Goal: Task Accomplishment & Management: Use online tool/utility

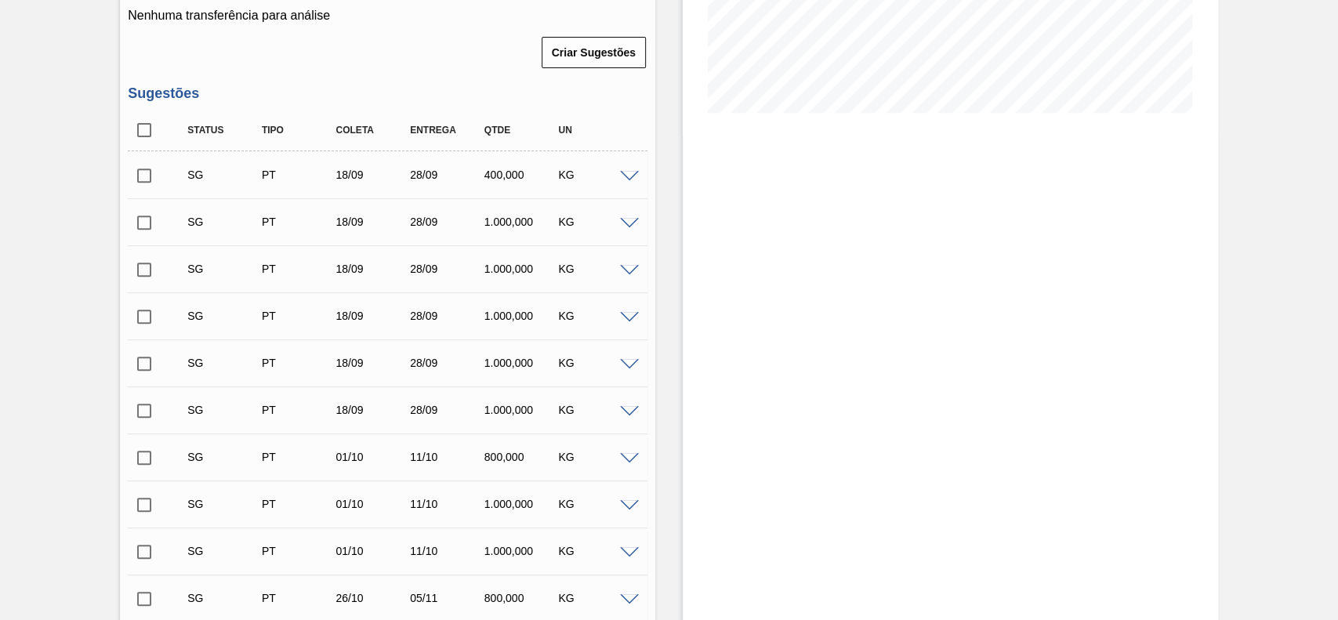
scroll to position [313, 0]
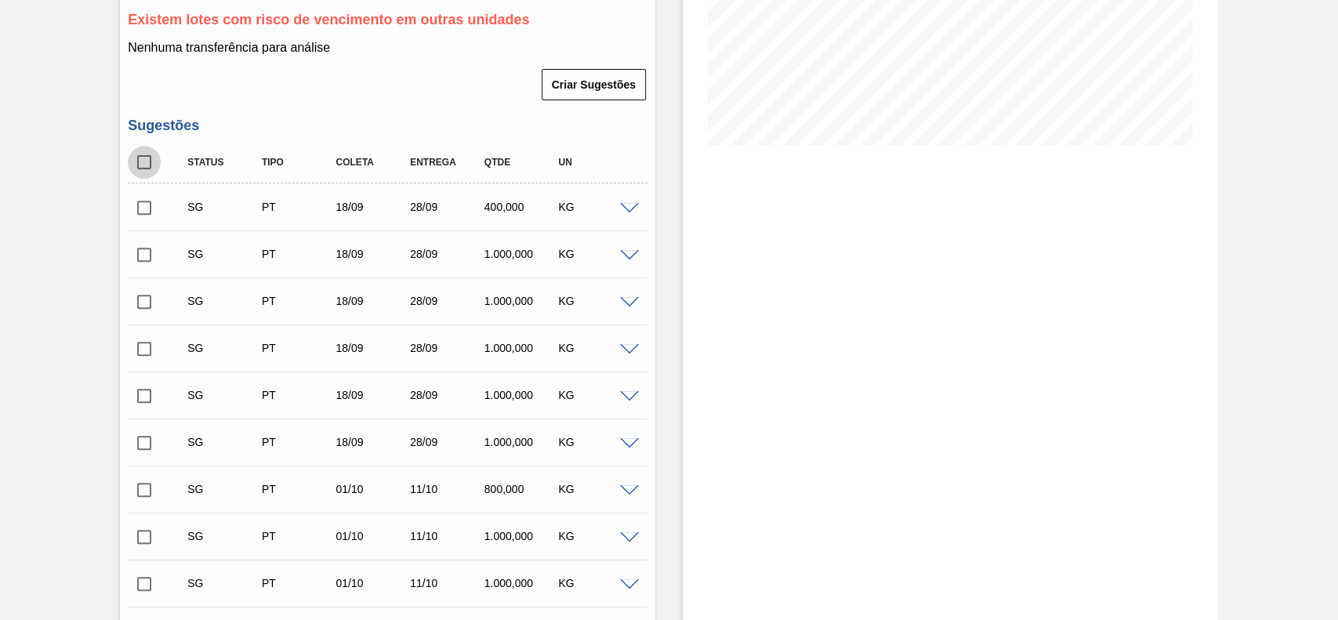
drag, startPoint x: 145, startPoint y: 167, endPoint x: 421, endPoint y: 368, distance: 341.5
click at [146, 167] on input "checkbox" at bounding box center [144, 162] width 33 height 33
checkbox input "true"
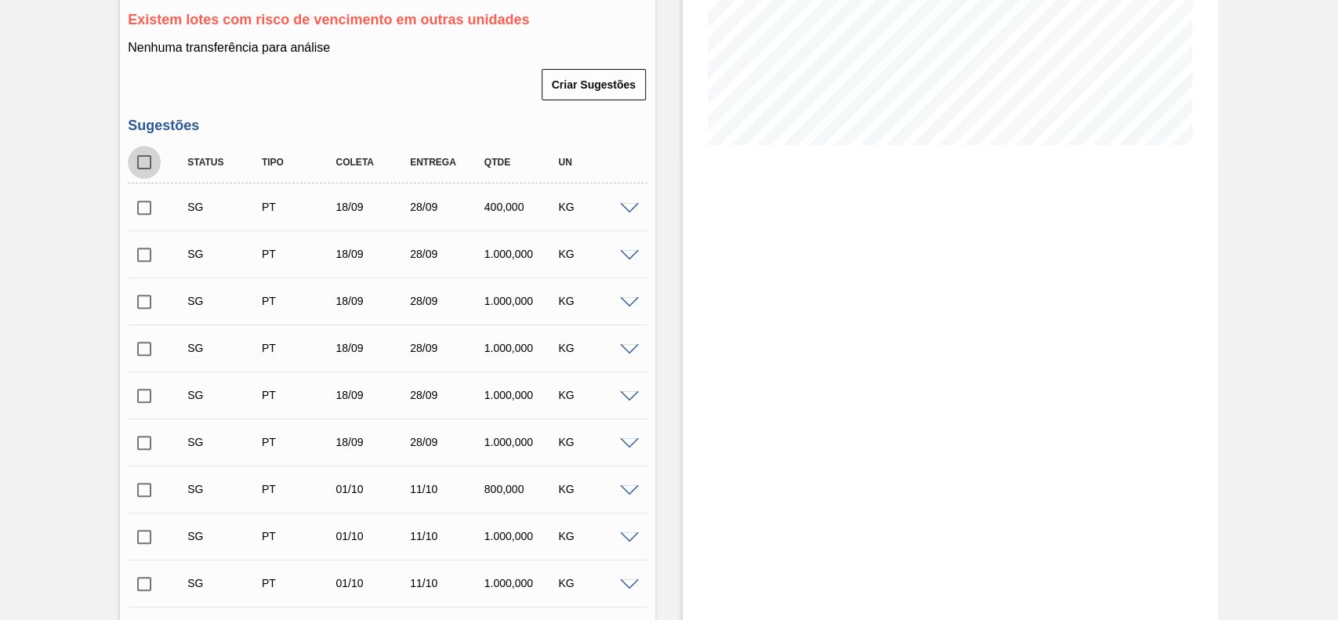
checkbox input "true"
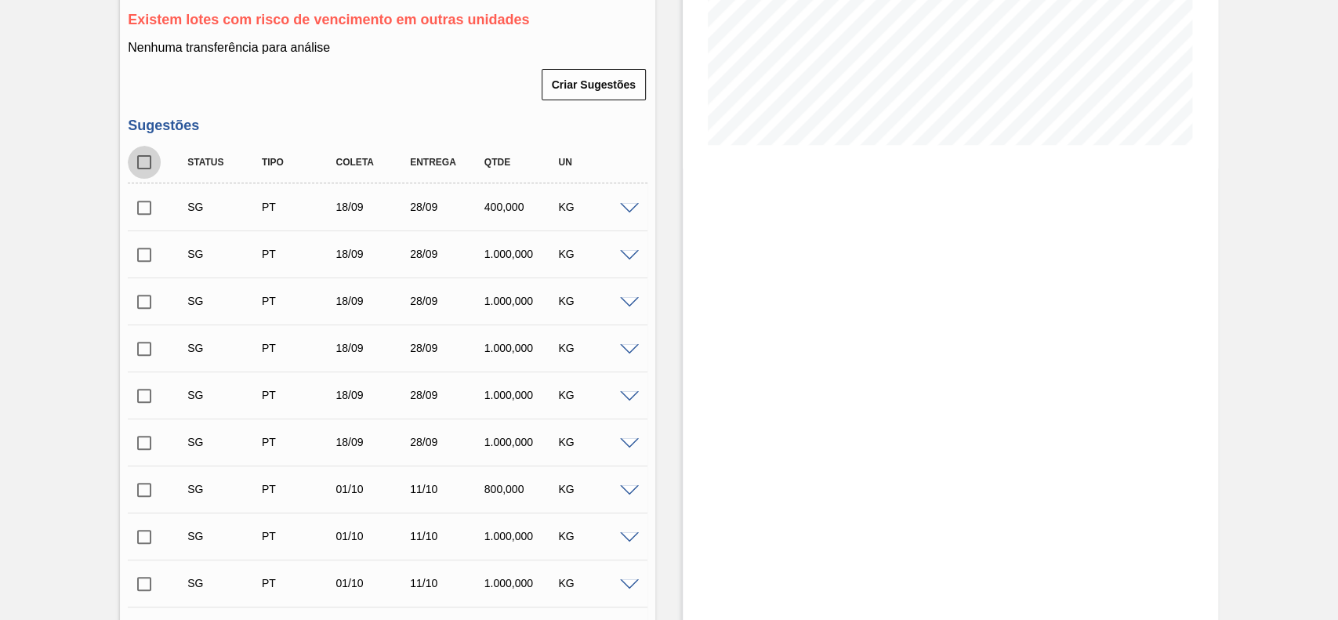
checkbox input "true"
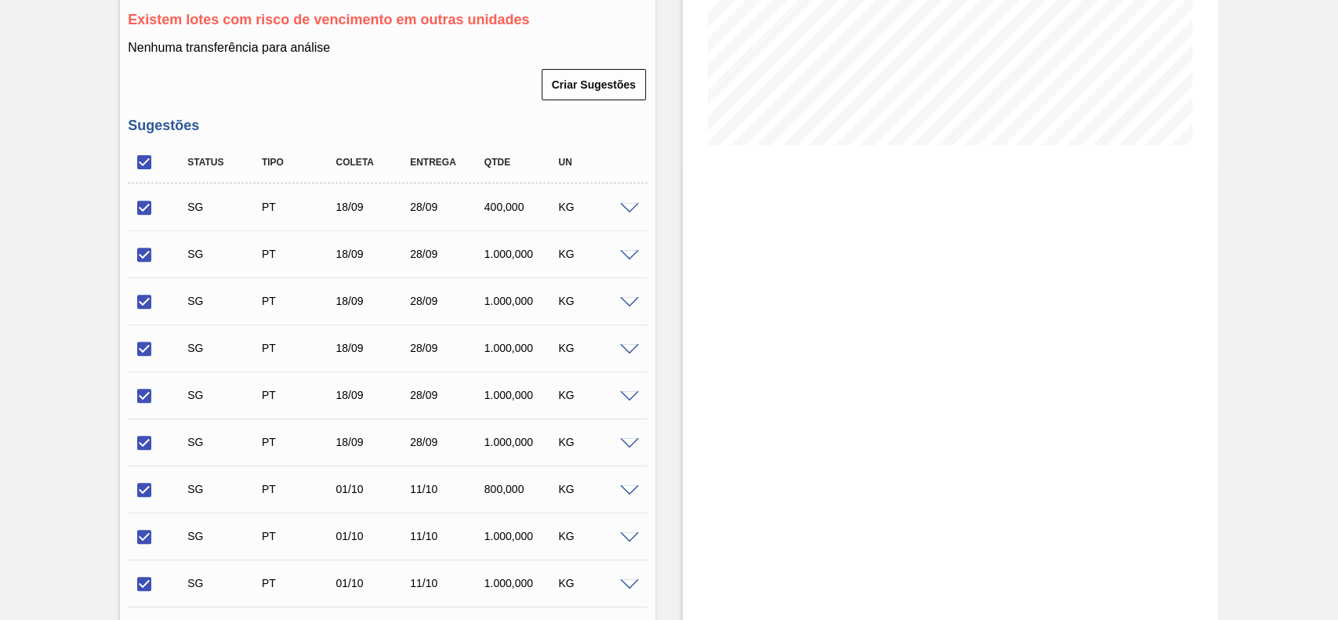
scroll to position [686, 0]
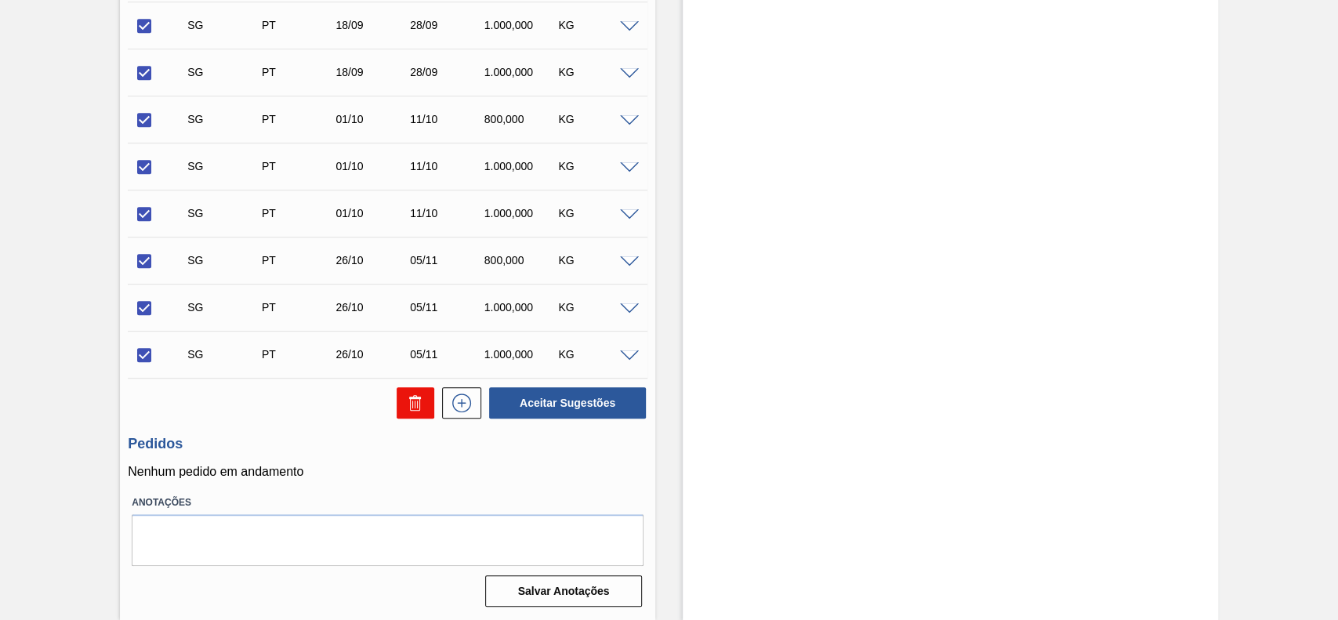
click at [397, 401] on button at bounding box center [416, 402] width 38 height 31
checkbox input "false"
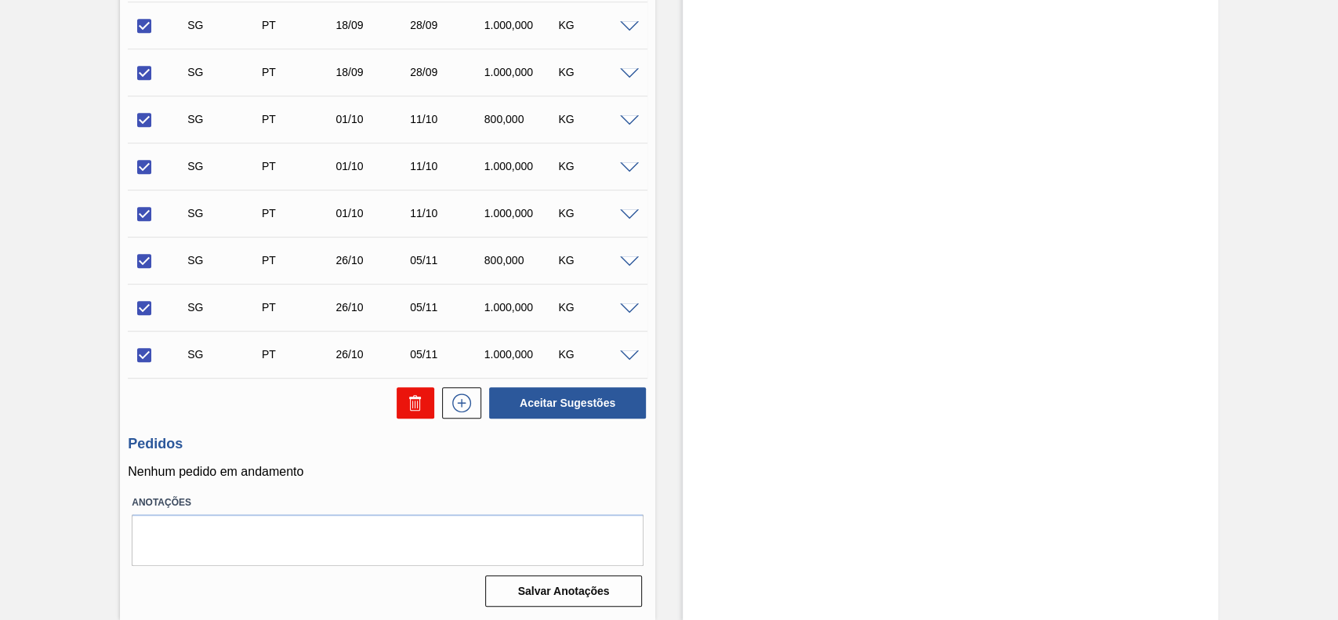
checkbox input "false"
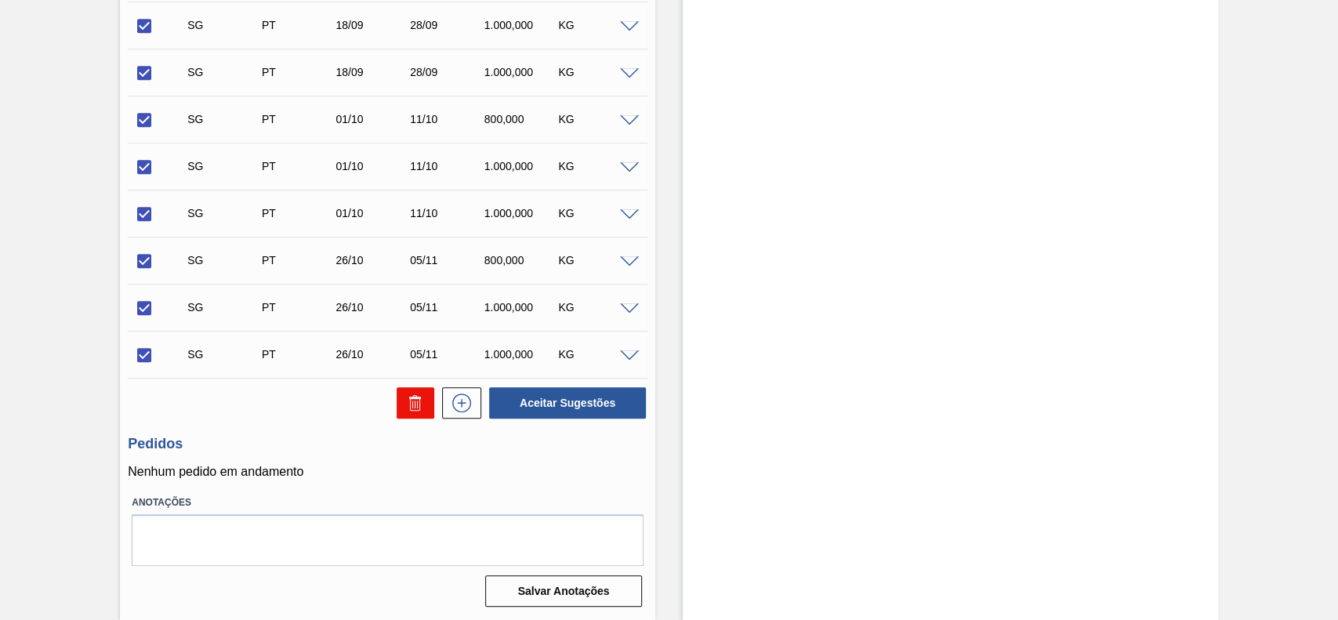
checkbox input "false"
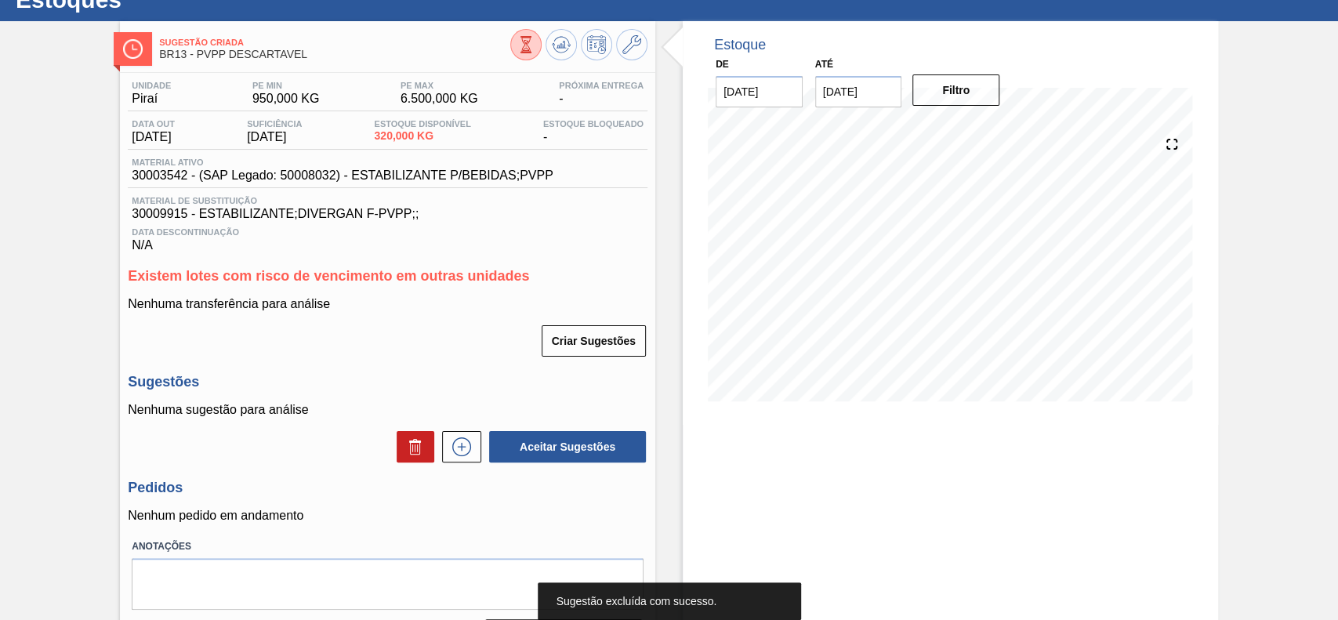
scroll to position [105, 0]
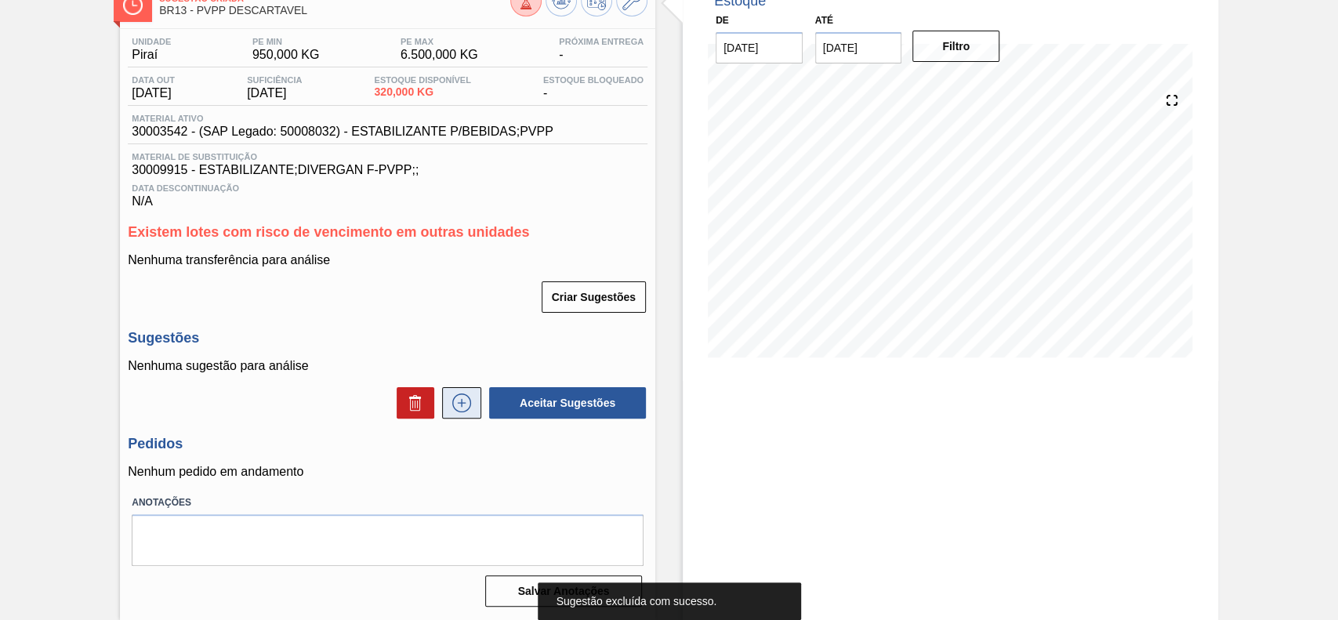
click at [455, 401] on icon at bounding box center [461, 402] width 25 height 19
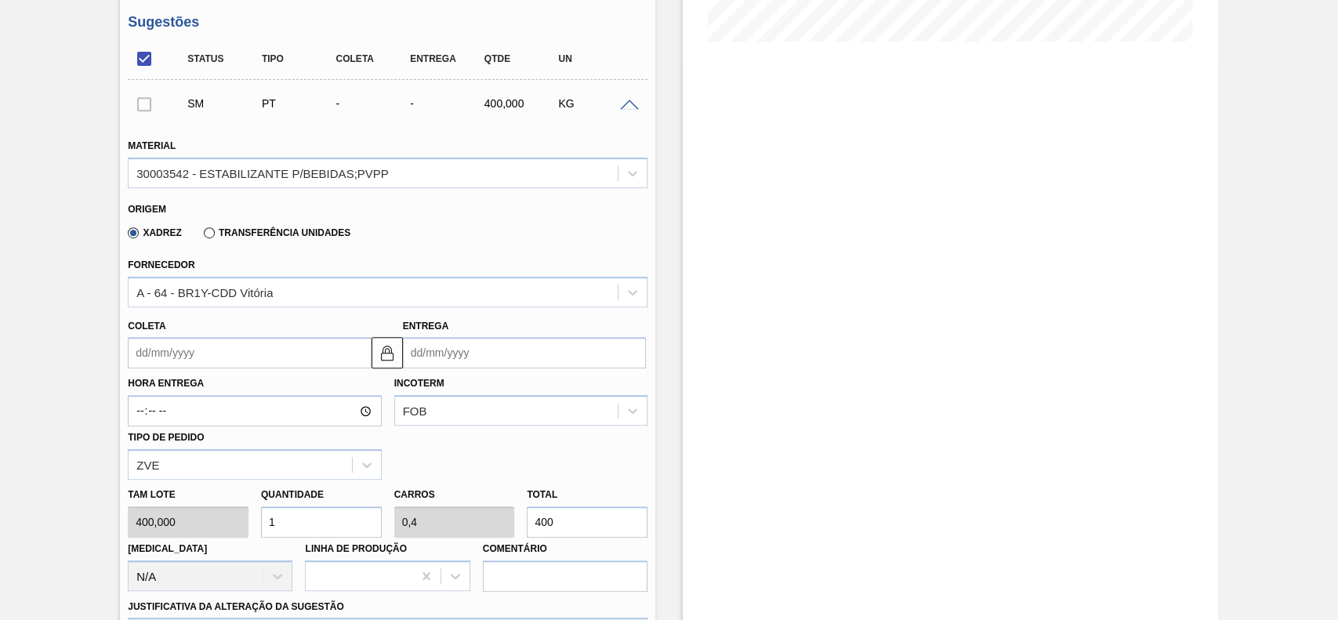
scroll to position [418, 0]
click at [209, 236] on label "Transferência Unidades" at bounding box center [277, 231] width 147 height 11
click at [201, 234] on input "Transferência Unidades" at bounding box center [201, 234] width 0 height 0
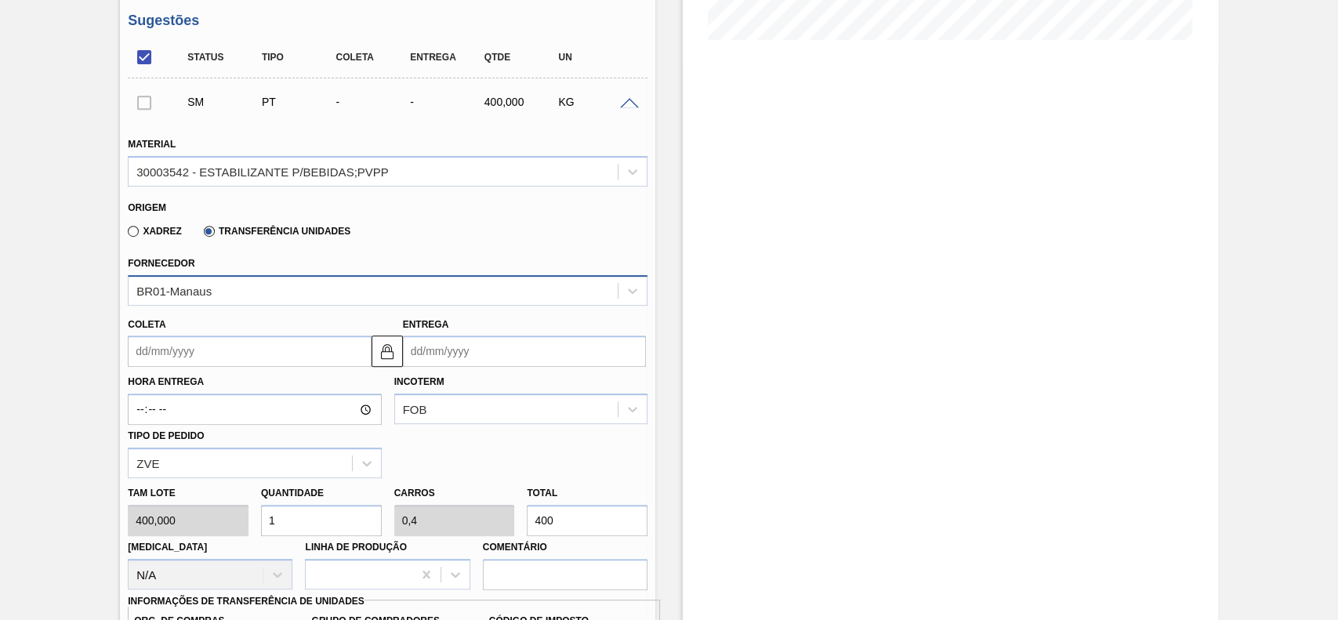
click at [244, 285] on div "BR01-Manaus" at bounding box center [373, 290] width 489 height 23
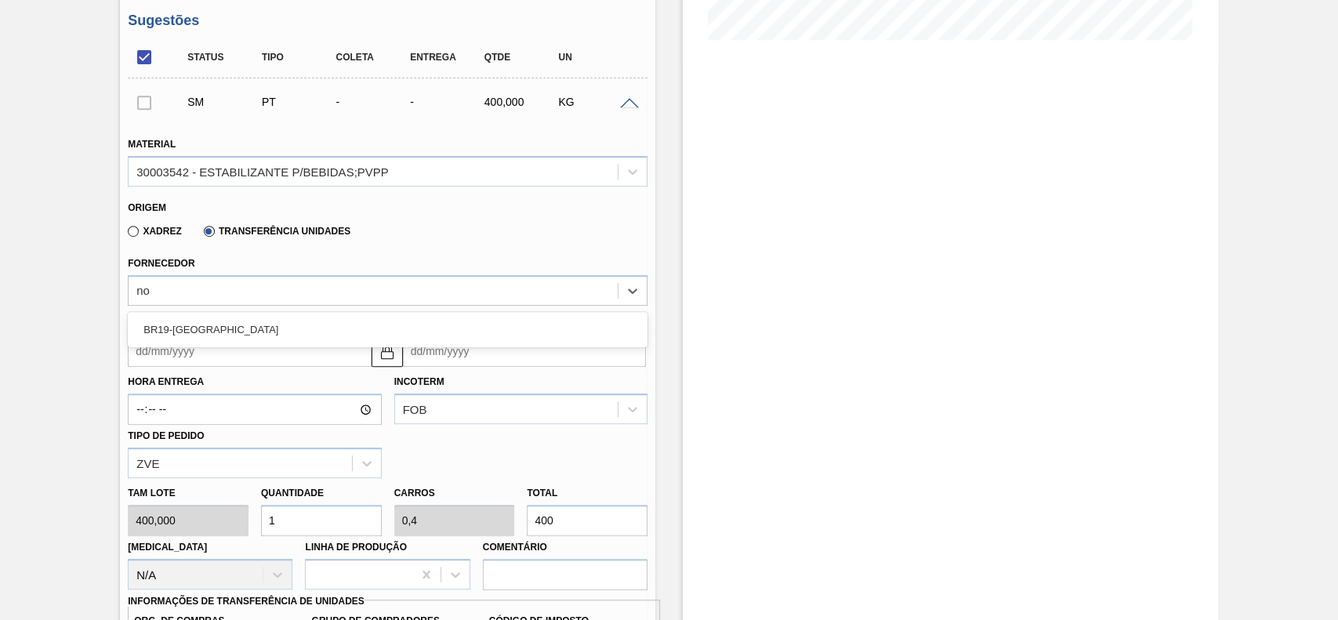
type input "no"
click at [249, 311] on div "Coleta Entrega" at bounding box center [387, 339] width 532 height 58
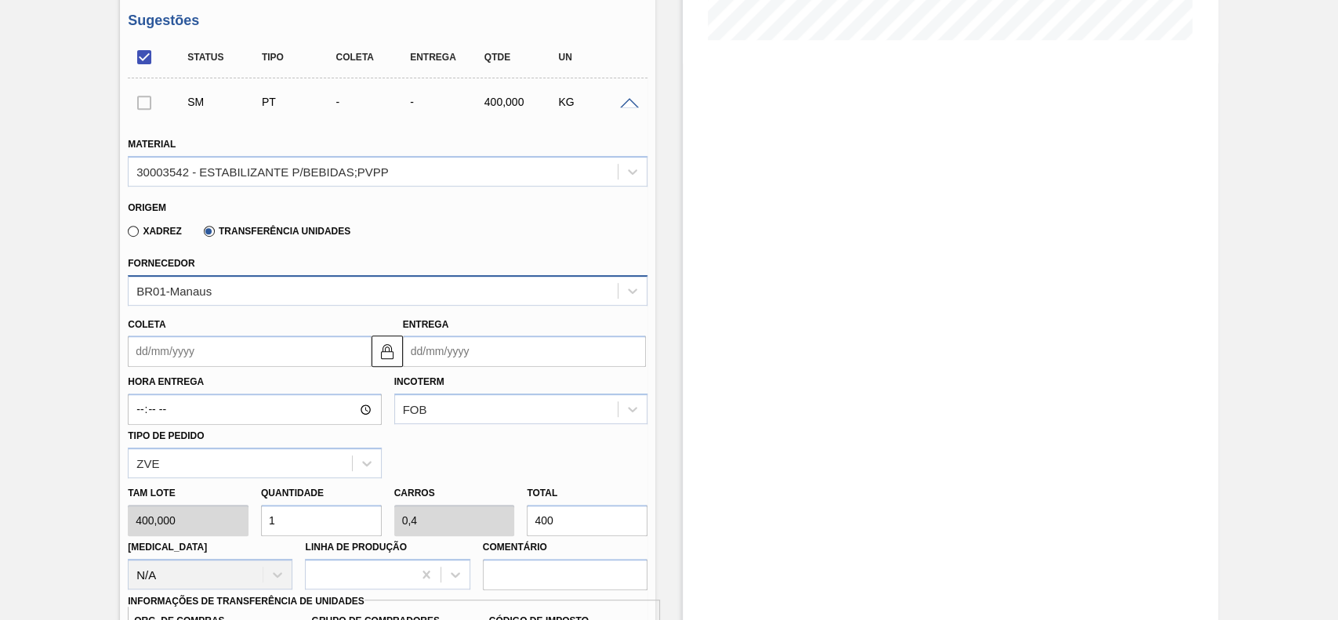
click at [263, 282] on div "BR01-Manaus" at bounding box center [373, 290] width 489 height 23
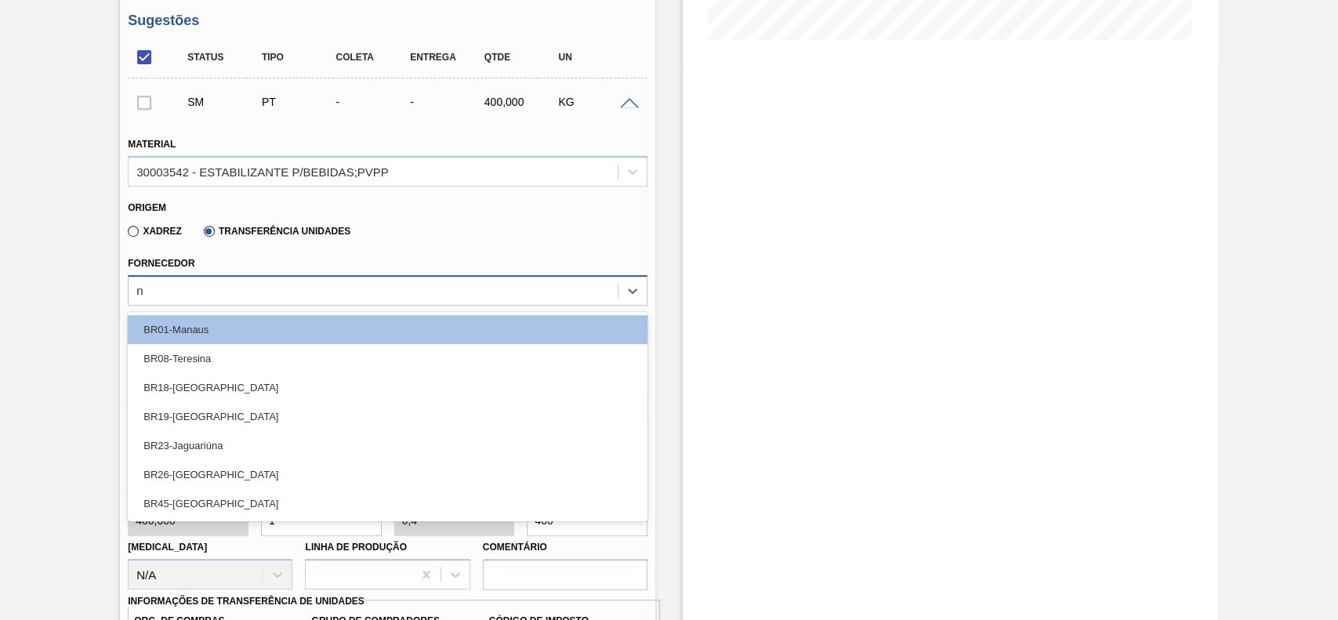
type input "no"
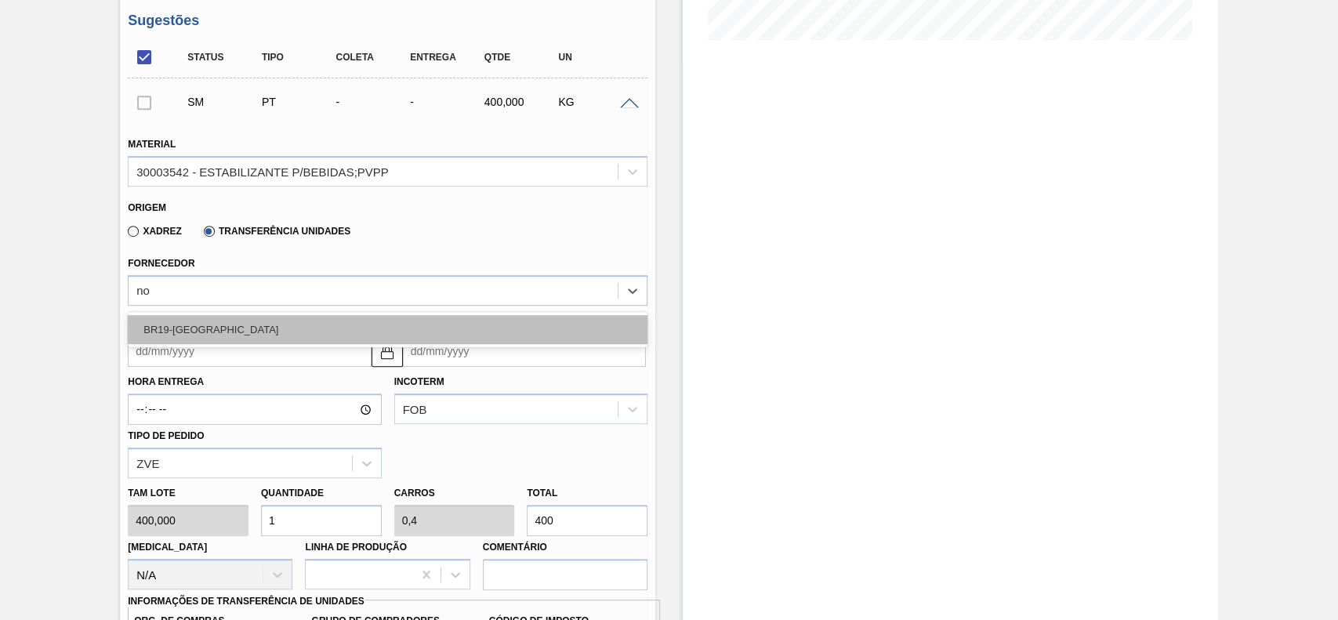
click at [253, 334] on div "BR19-Nova Rio" at bounding box center [388, 329] width 520 height 29
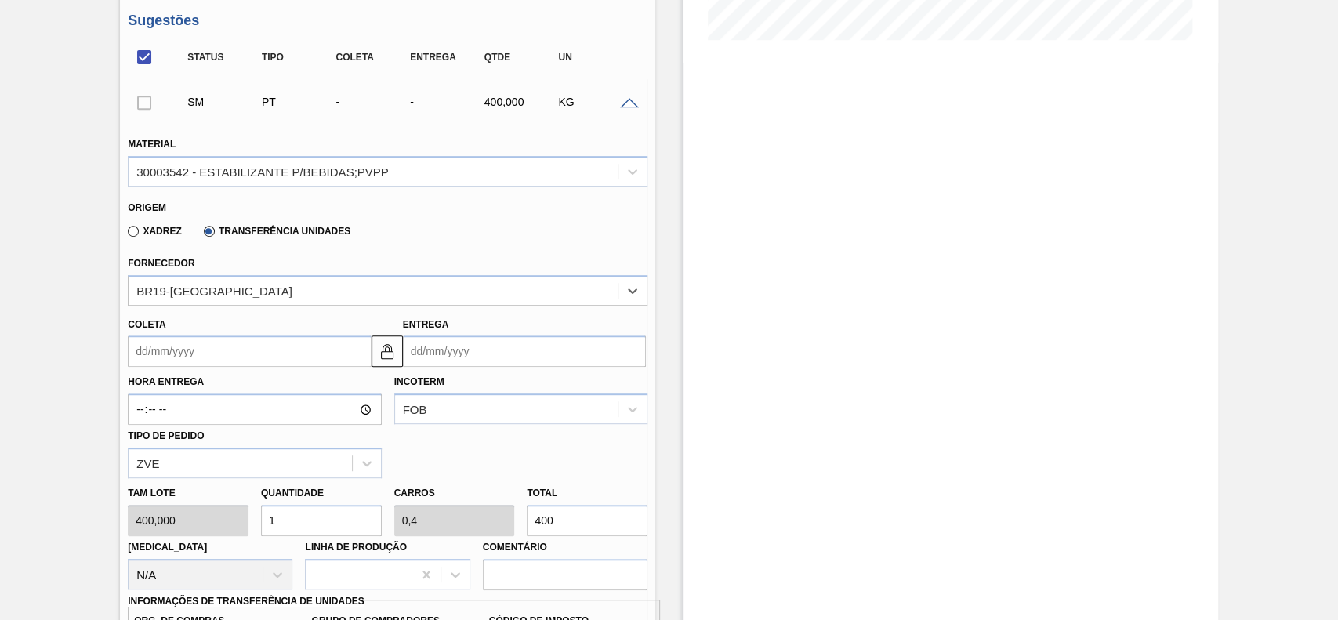
click at [238, 363] on input "Coleta" at bounding box center [249, 350] width 243 height 31
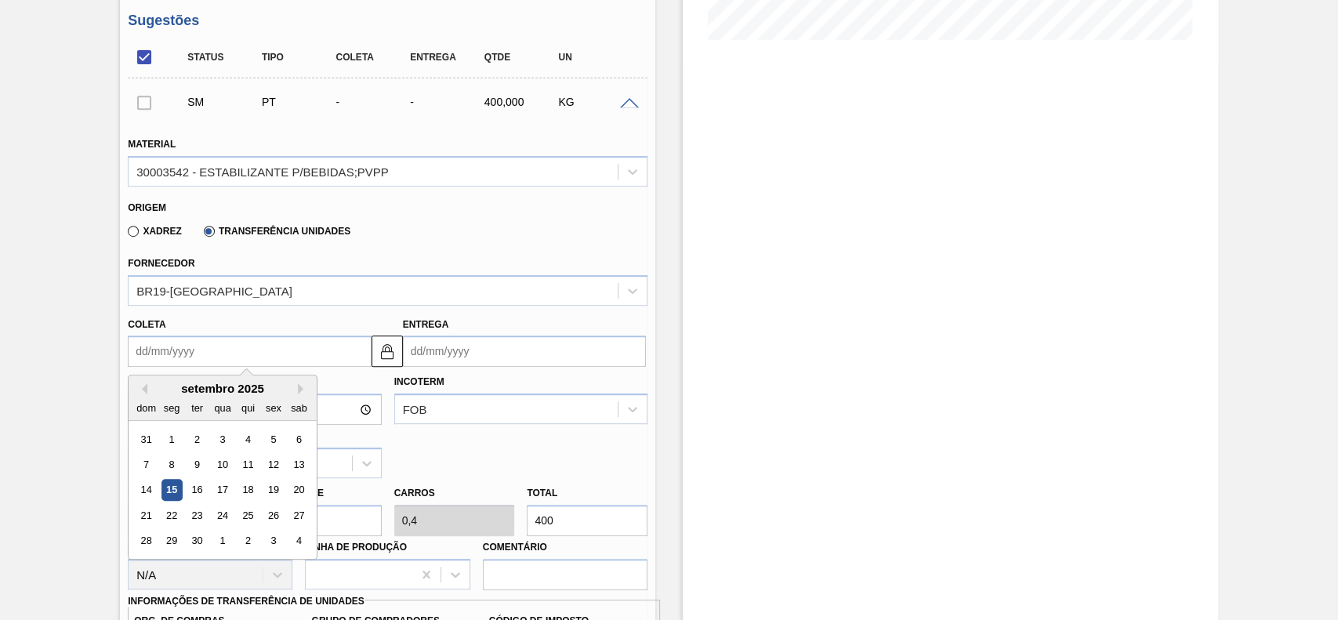
click at [176, 498] on div "15" at bounding box center [171, 490] width 21 height 21
type input "15/09/2025"
type input "25/09/2025"
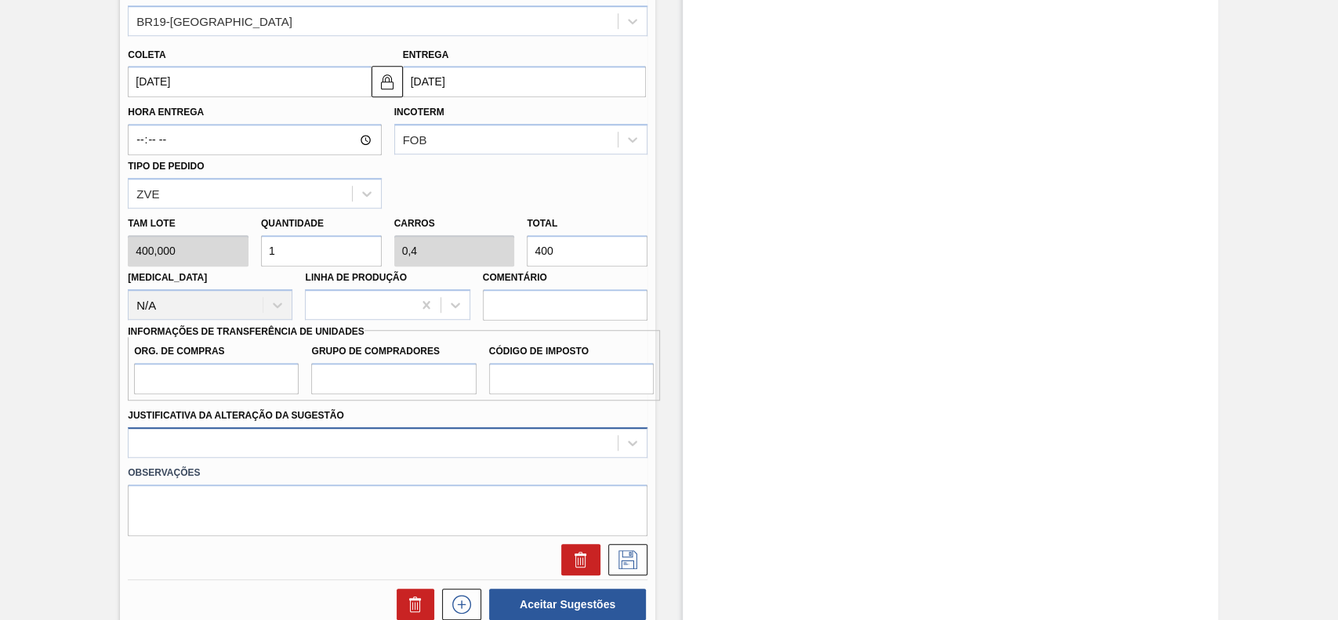
scroll to position [732, 0]
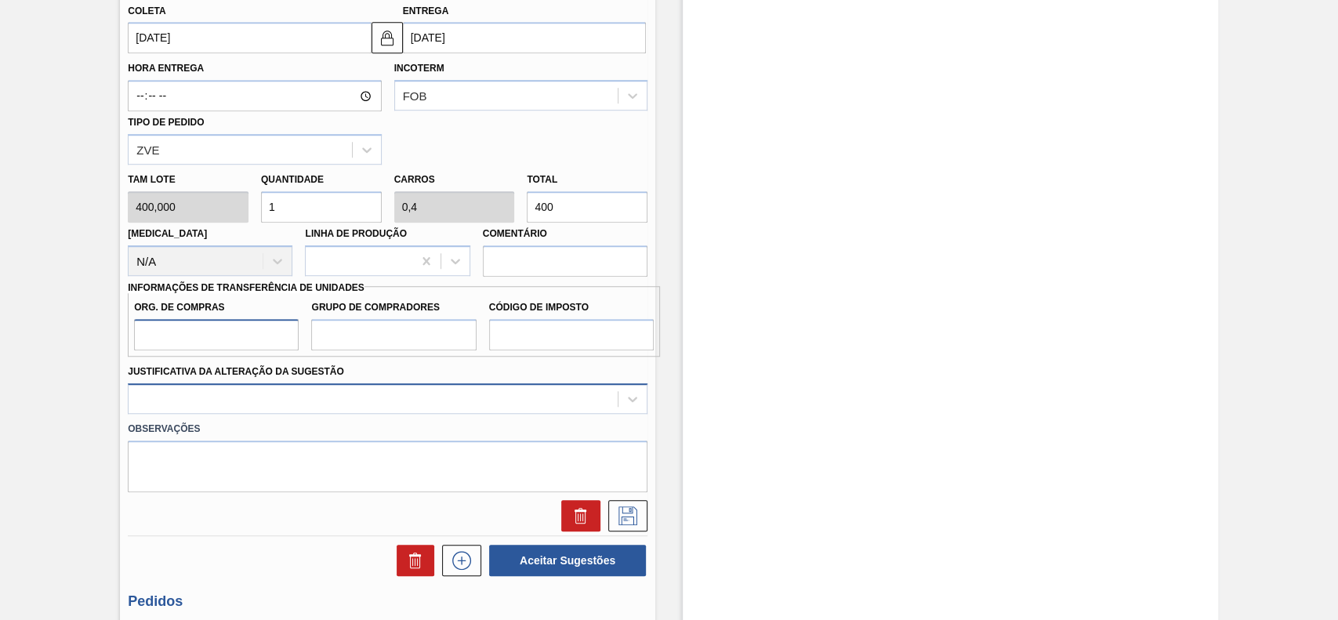
drag, startPoint x: 237, startPoint y: 340, endPoint x: 183, endPoint y: 411, distance: 90.0
click at [235, 340] on input "Org. de Compras" at bounding box center [216, 334] width 165 height 31
type input "BR00"
drag, startPoint x: 381, startPoint y: 341, endPoint x: 387, endPoint y: 353, distance: 13.3
click at [381, 341] on input "Grupo de Compradores" at bounding box center [393, 334] width 165 height 31
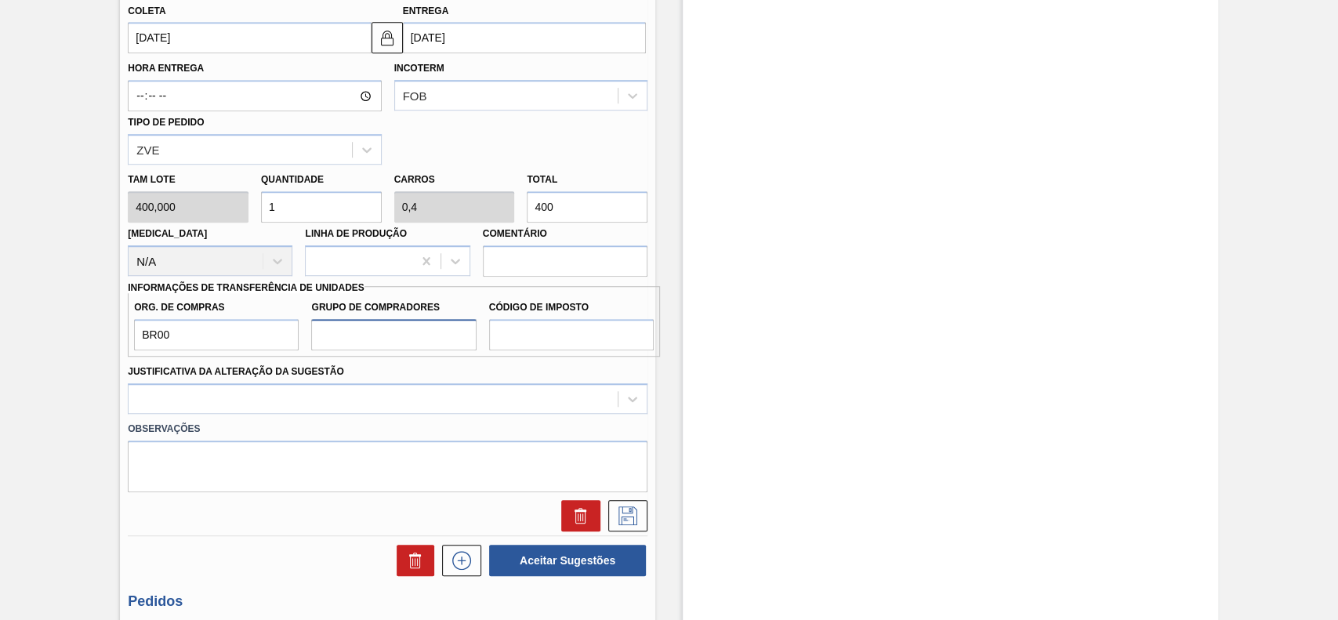
type input "A01"
click at [545, 346] on input "Código de Imposto" at bounding box center [571, 334] width 165 height 31
type input "I1"
click at [253, 397] on div at bounding box center [388, 398] width 520 height 31
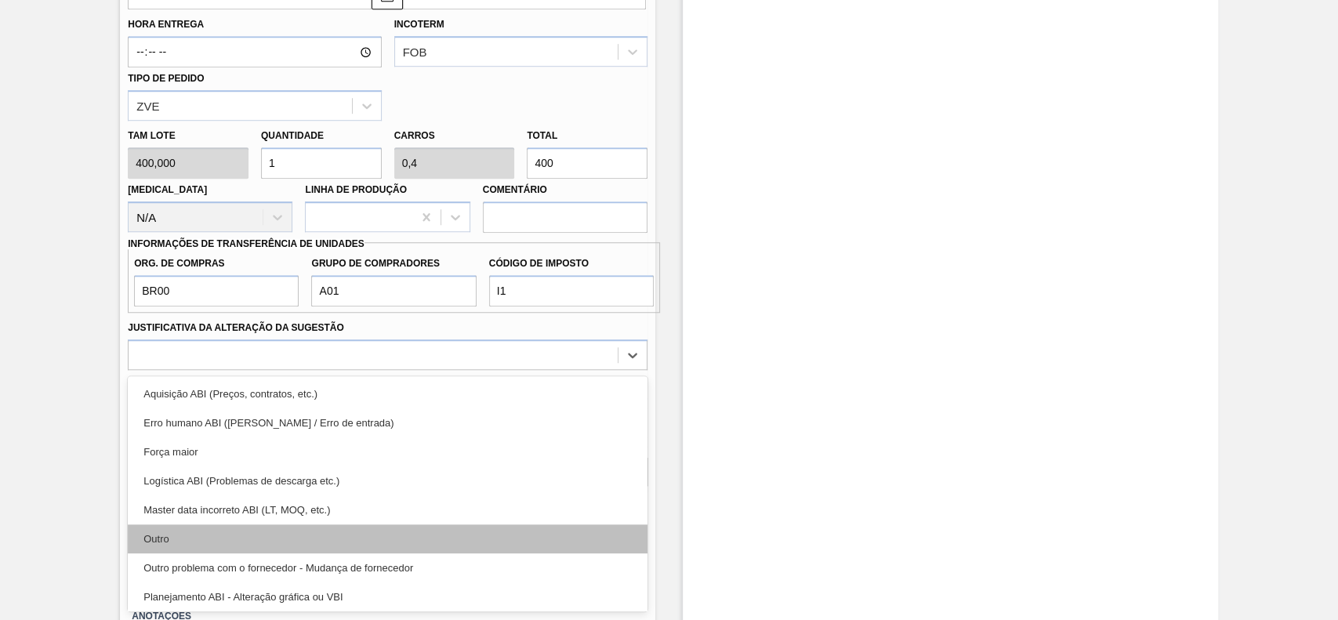
click at [216, 530] on div "Outro" at bounding box center [388, 538] width 520 height 29
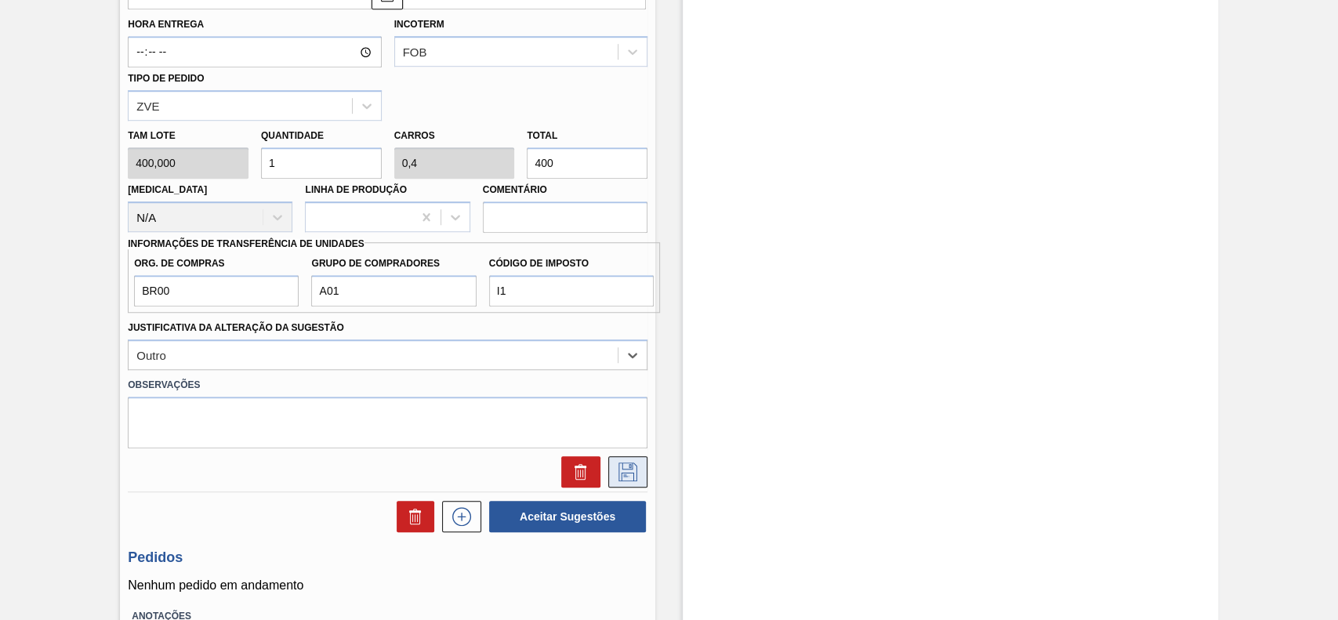
click at [618, 478] on icon at bounding box center [627, 471] width 19 height 19
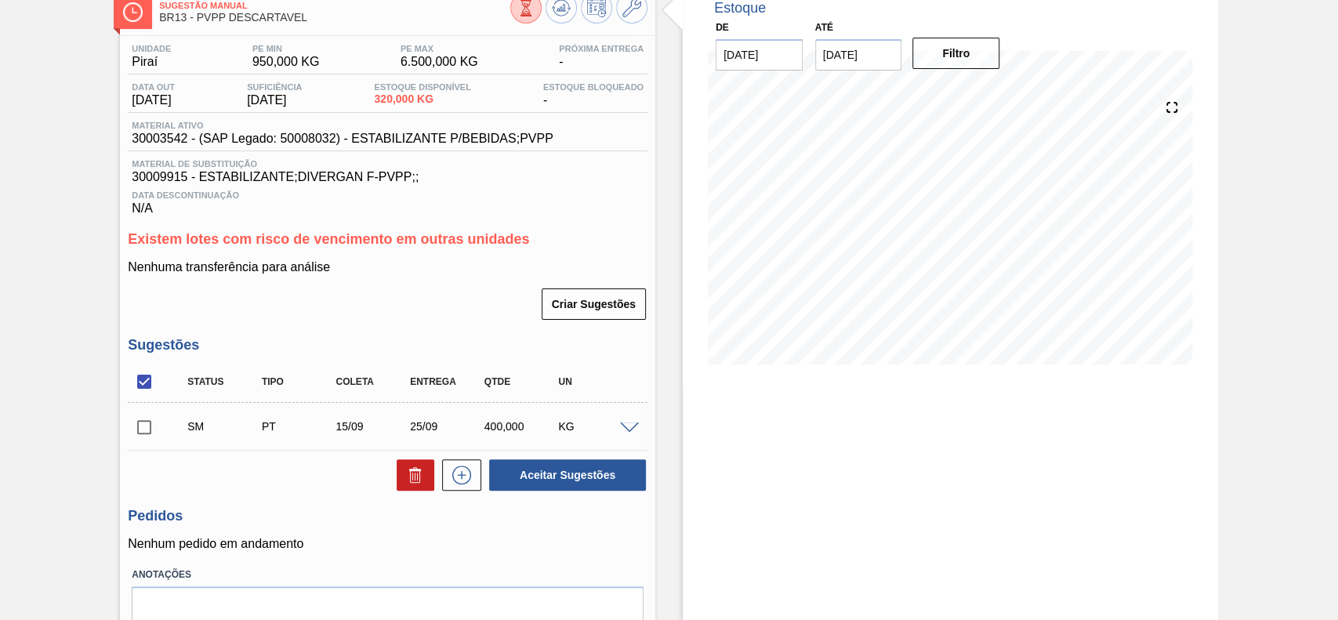
scroll to position [0, 0]
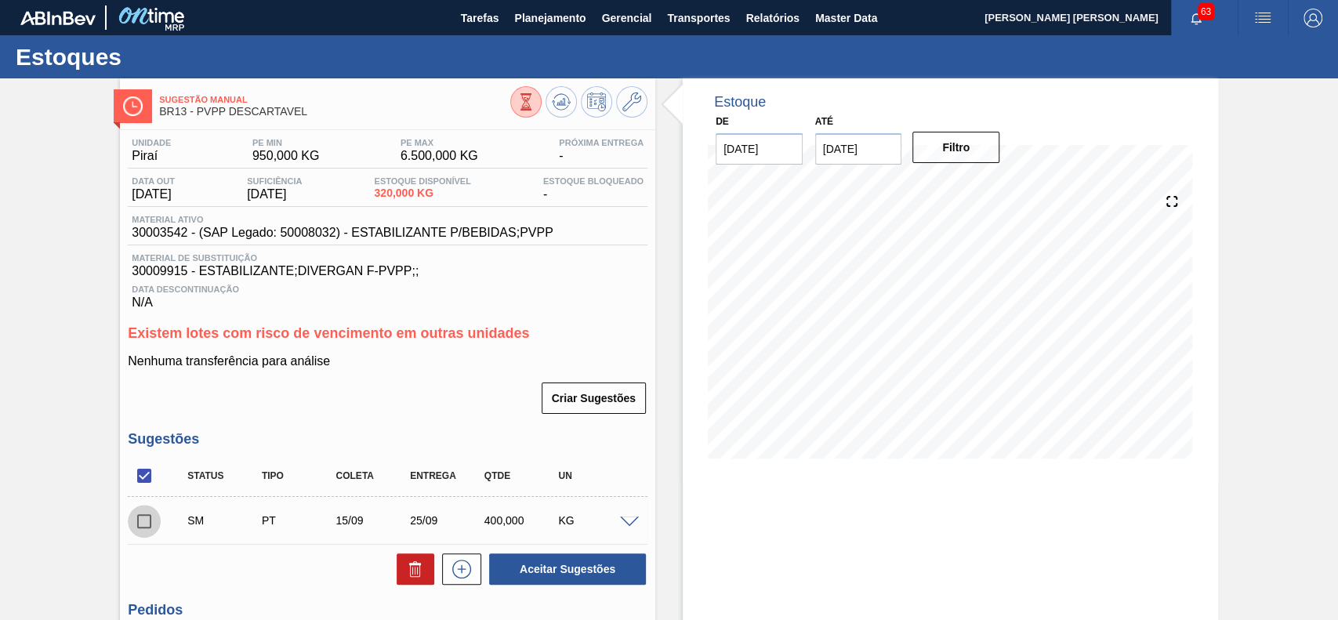
drag, startPoint x: 153, startPoint y: 521, endPoint x: 541, endPoint y: 527, distance: 388.0
click at [159, 521] on input "checkbox" at bounding box center [144, 521] width 33 height 33
checkbox input "true"
click at [592, 571] on button "Aceitar Sugestões" at bounding box center [567, 568] width 157 height 31
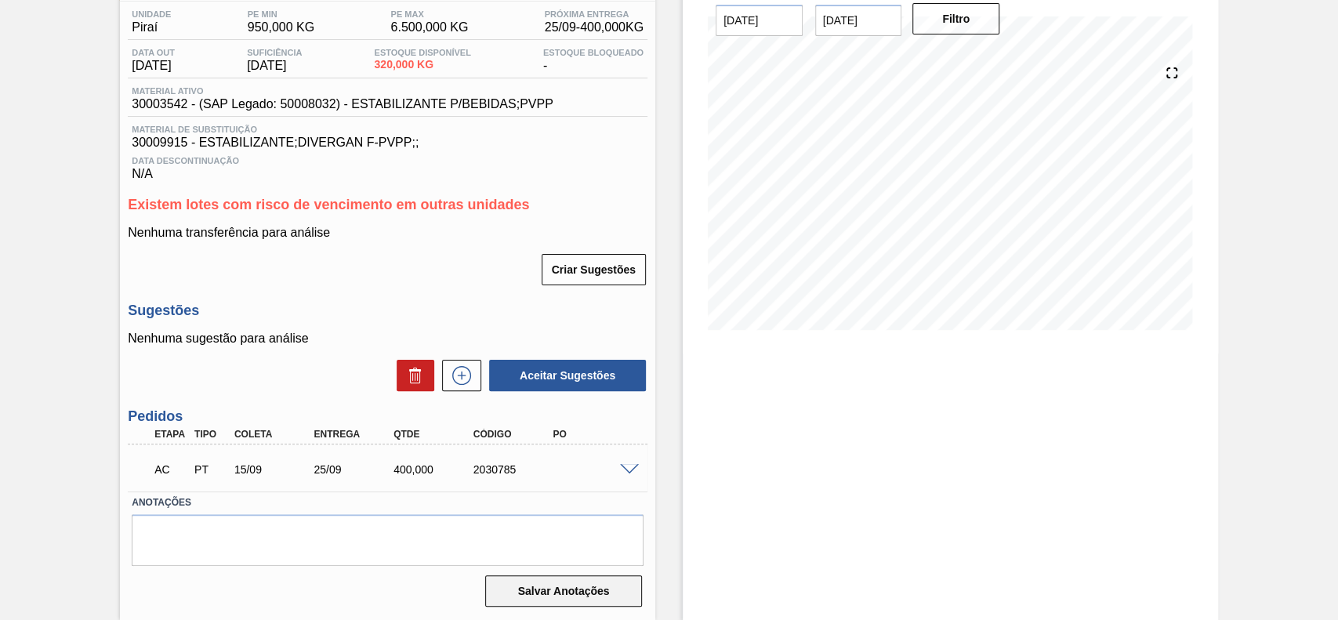
scroll to position [132, 0]
click at [623, 473] on div "AC PT 15/09 25/09 400,000 2030785" at bounding box center [388, 467] width 520 height 39
click at [627, 471] on span at bounding box center [629, 470] width 19 height 12
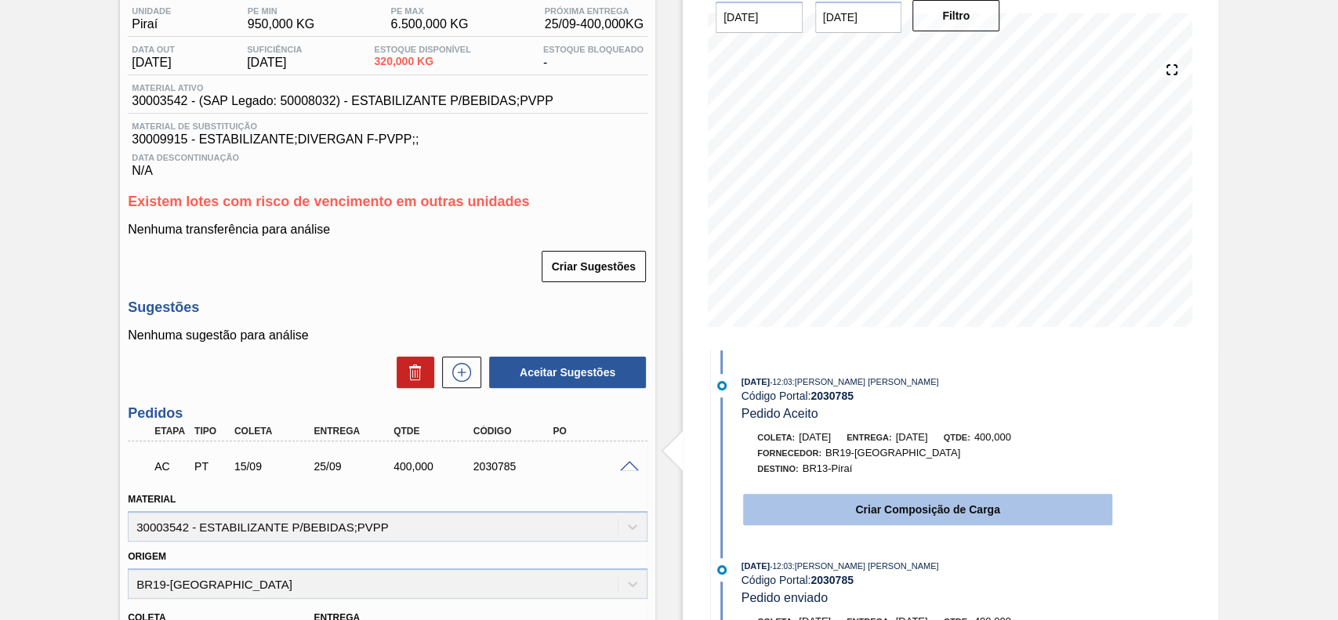
click at [828, 512] on button "Criar Composição de Carga" at bounding box center [927, 509] width 369 height 31
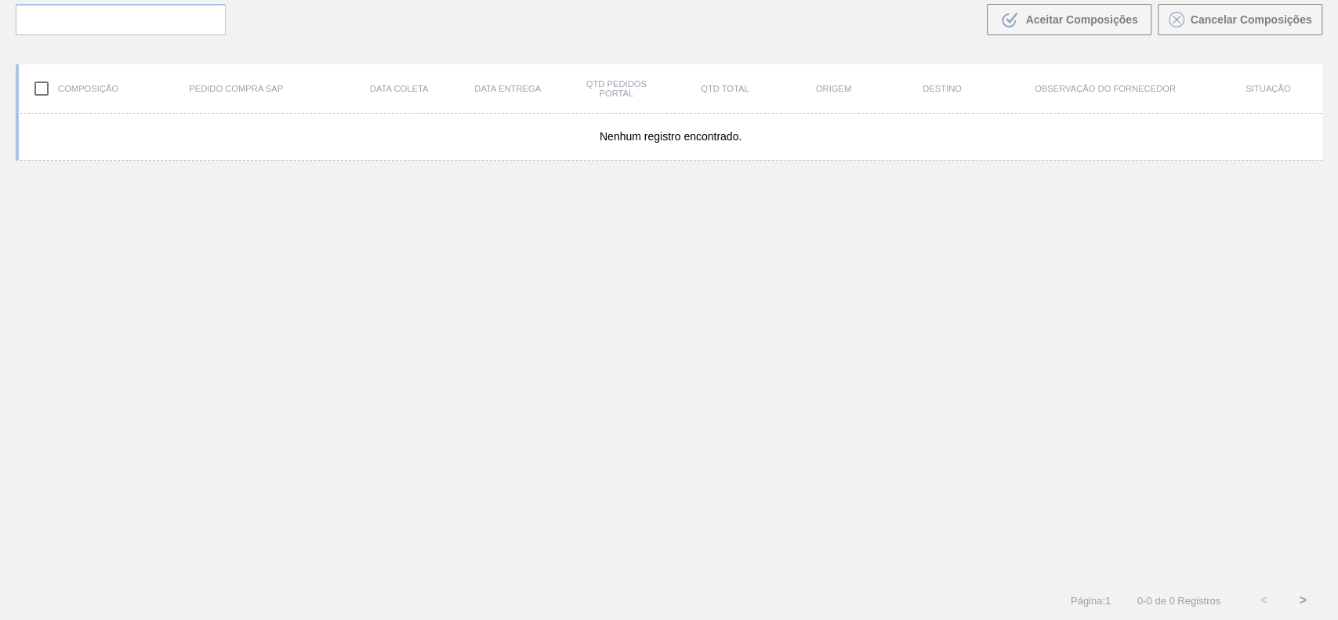
scroll to position [113, 0]
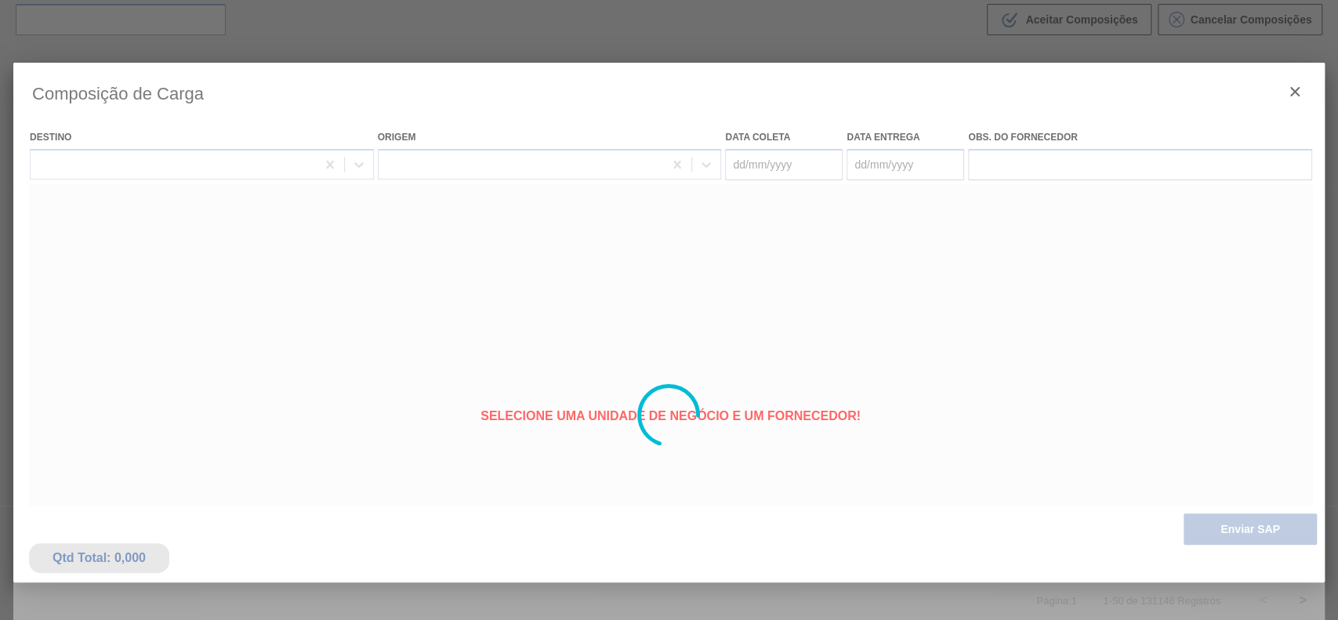
type coleta "15/09/2025"
type entrega "25/09/2025"
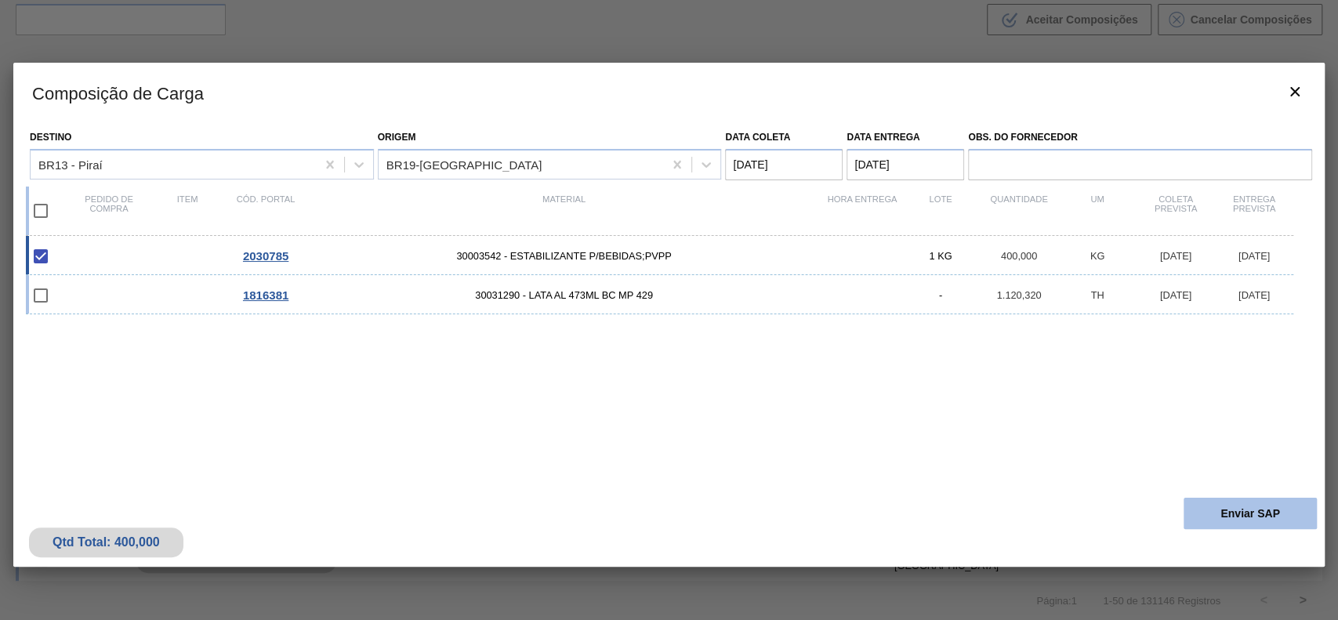
click at [1283, 512] on button "Enviar SAP" at bounding box center [1249, 513] width 133 height 31
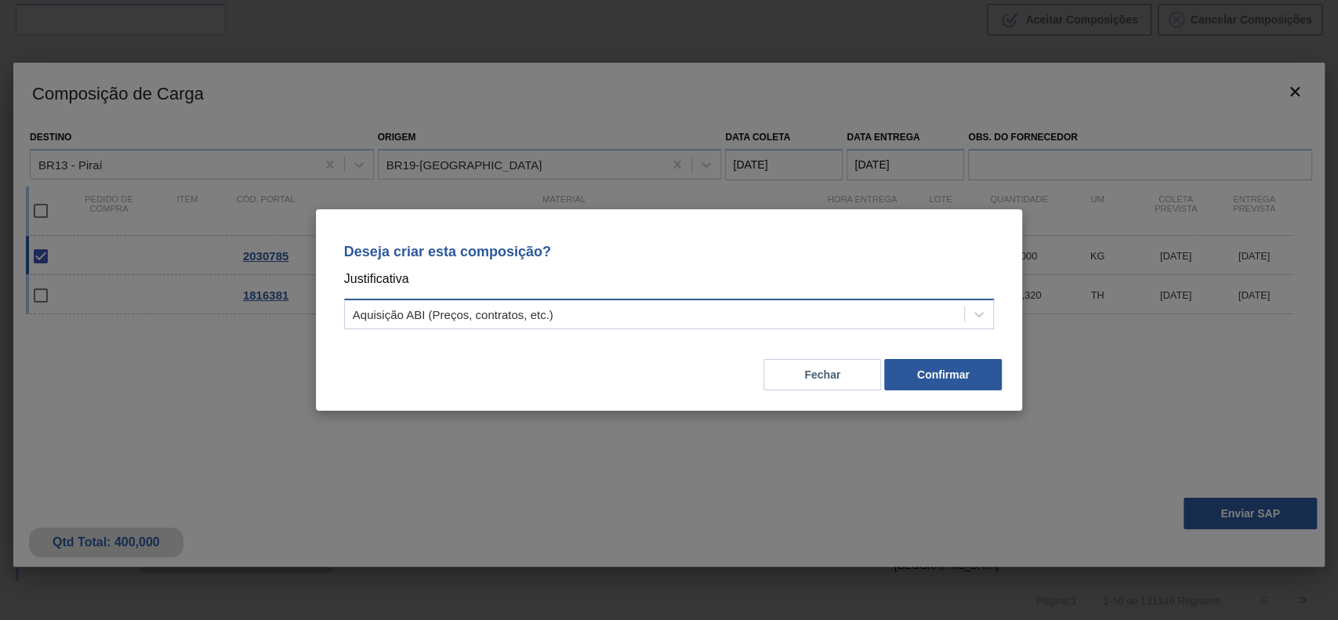
click at [754, 304] on div "Aquisição ABI (Preços, contratos, etc.)" at bounding box center [655, 314] width 620 height 23
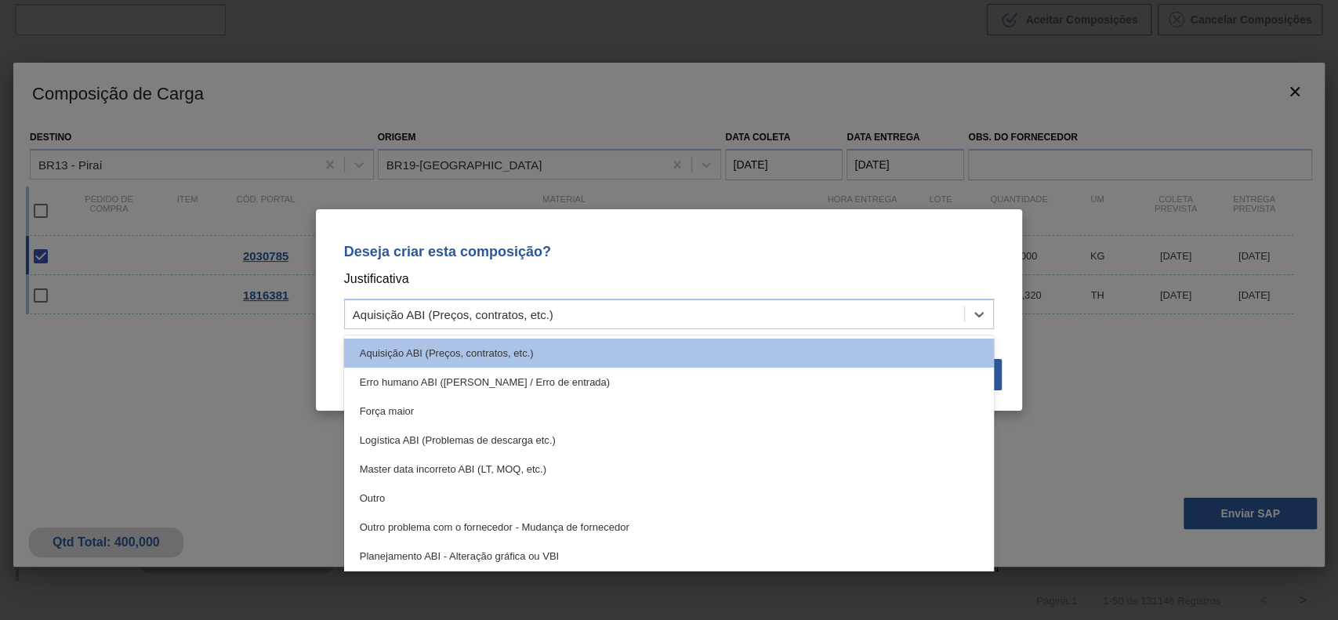
drag, startPoint x: 382, startPoint y: 501, endPoint x: 492, endPoint y: 504, distance: 109.8
click at [383, 499] on div "Outro" at bounding box center [669, 498] width 650 height 29
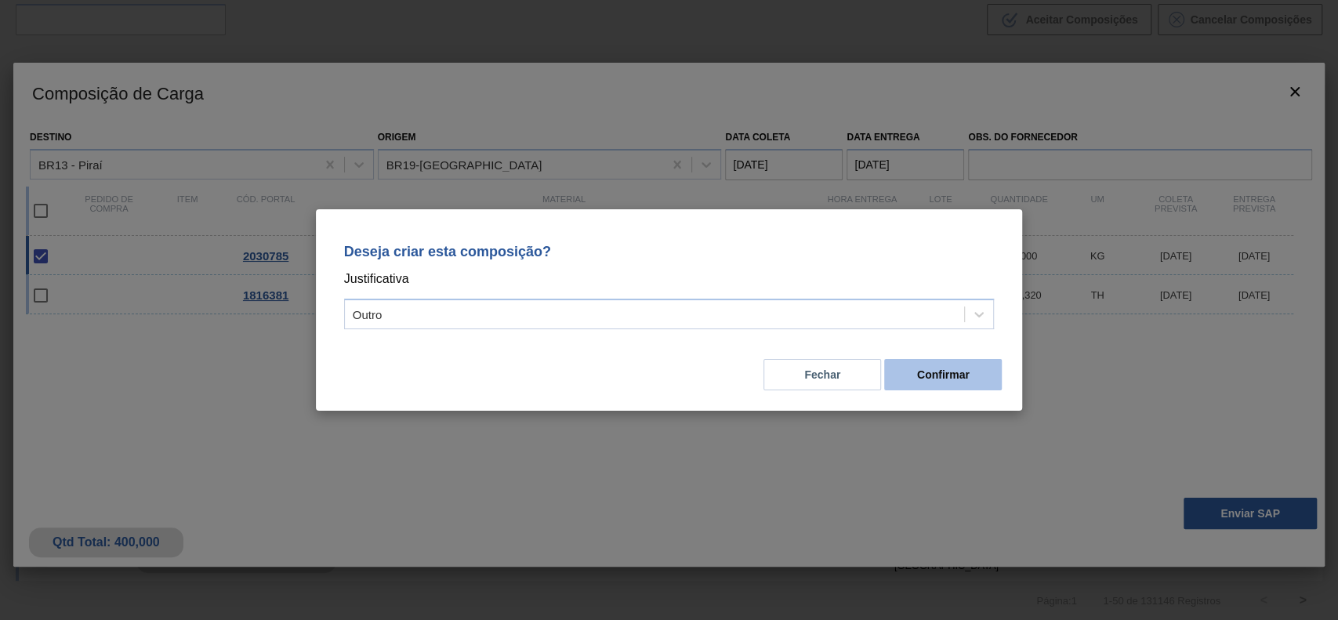
click at [934, 386] on button "Confirmar" at bounding box center [943, 374] width 118 height 31
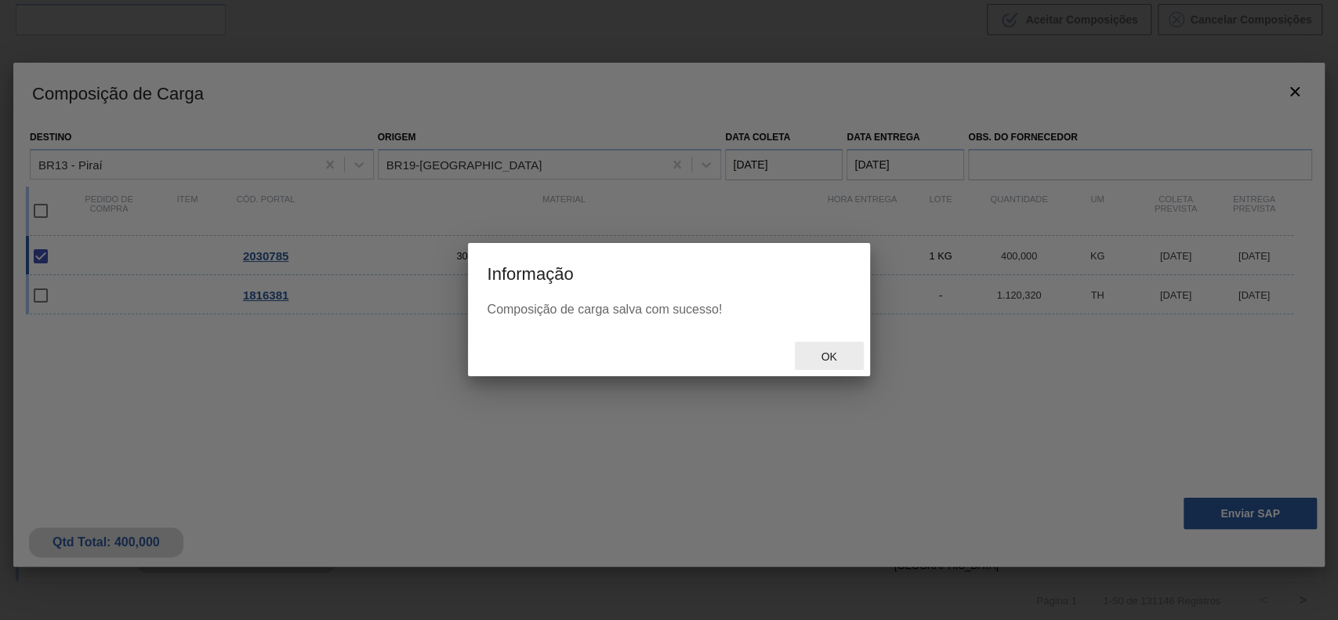
click at [814, 348] on div "Ok" at bounding box center [829, 356] width 69 height 29
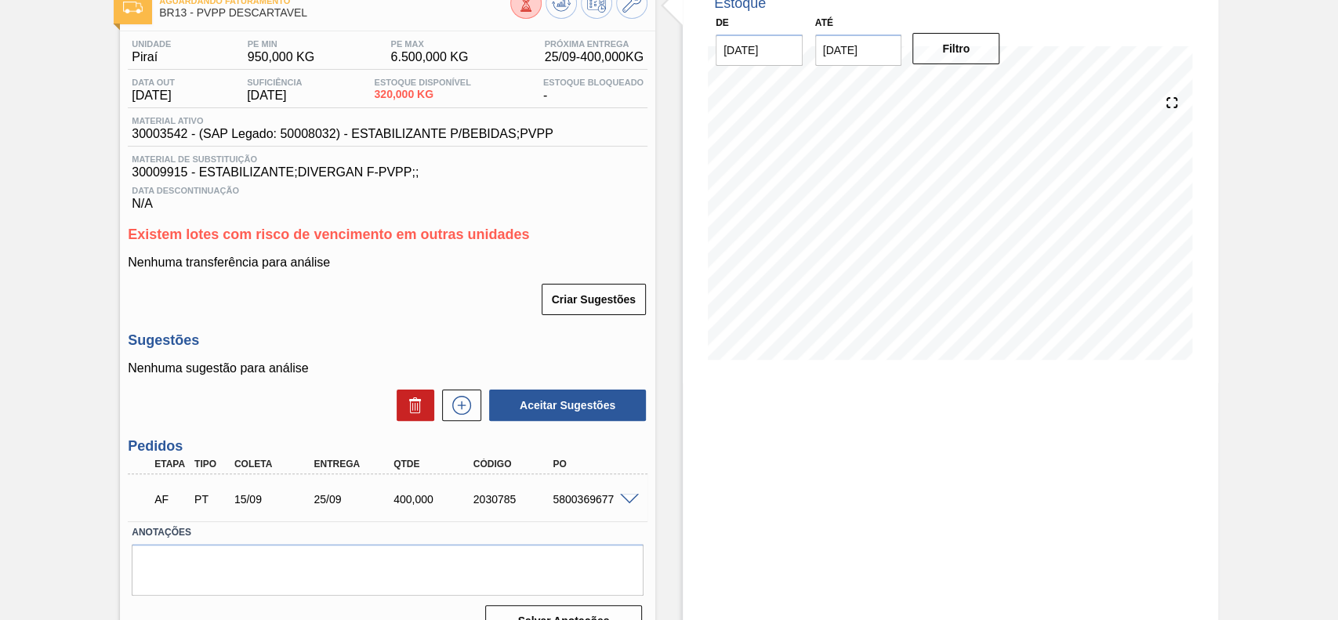
scroll to position [132, 0]
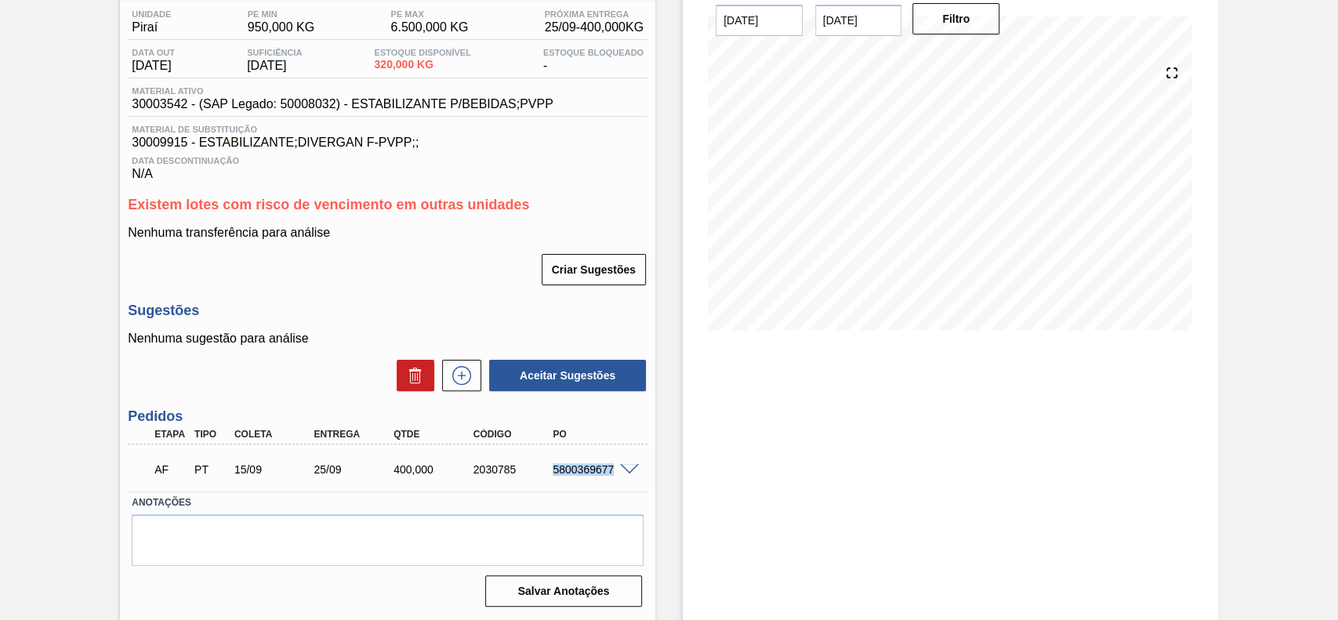
drag, startPoint x: 550, startPoint y: 469, endPoint x: 617, endPoint y: 470, distance: 66.6
click at [617, 470] on div "AF PT 15/09 25/09 400,000 2030785 5800369677" at bounding box center [388, 467] width 520 height 39
copy div "5800369677"
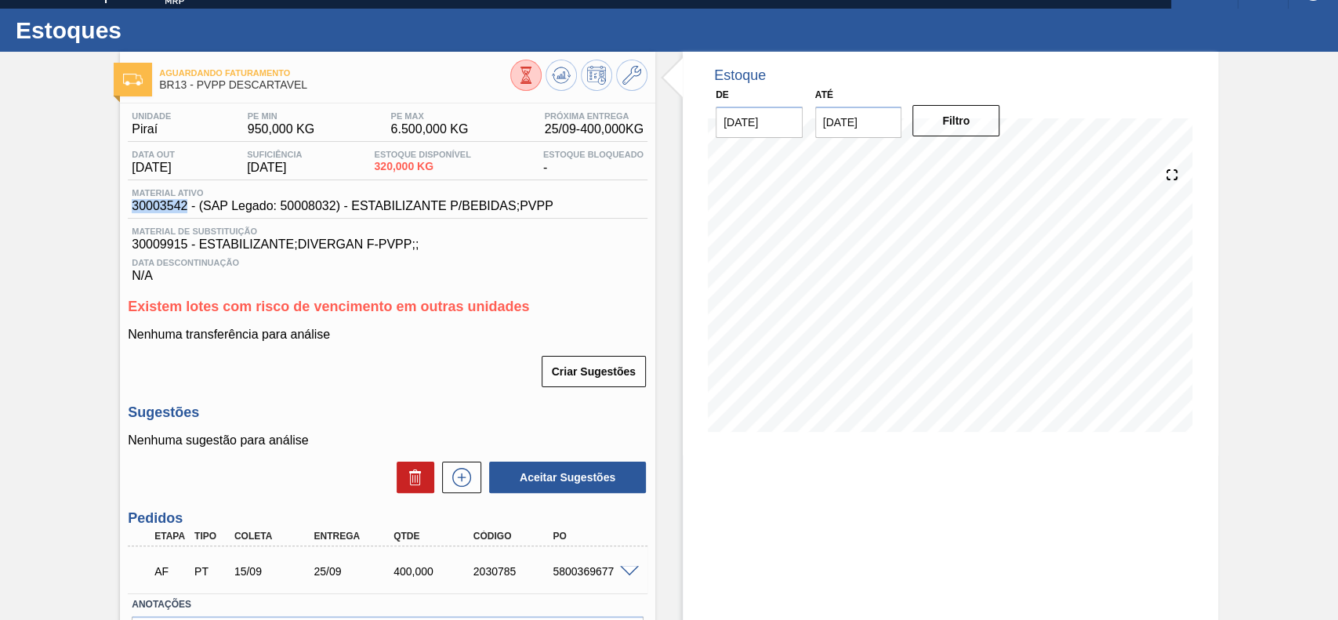
drag, startPoint x: 187, startPoint y: 210, endPoint x: 132, endPoint y: 208, distance: 55.7
click at [132, 208] on span "30003542 - (SAP Legado: 50008032) - ESTABILIZANTE P/BEBIDAS;PVPP" at bounding box center [342, 206] width 421 height 14
copy span "30003542"
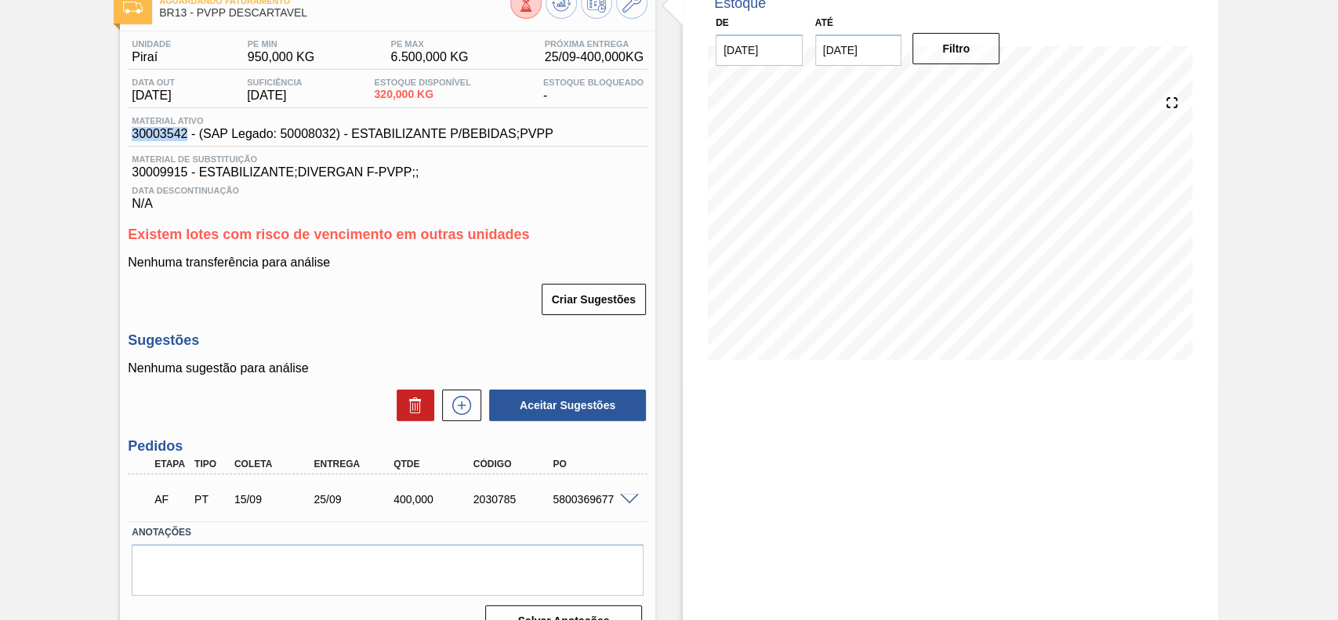
scroll to position [132, 0]
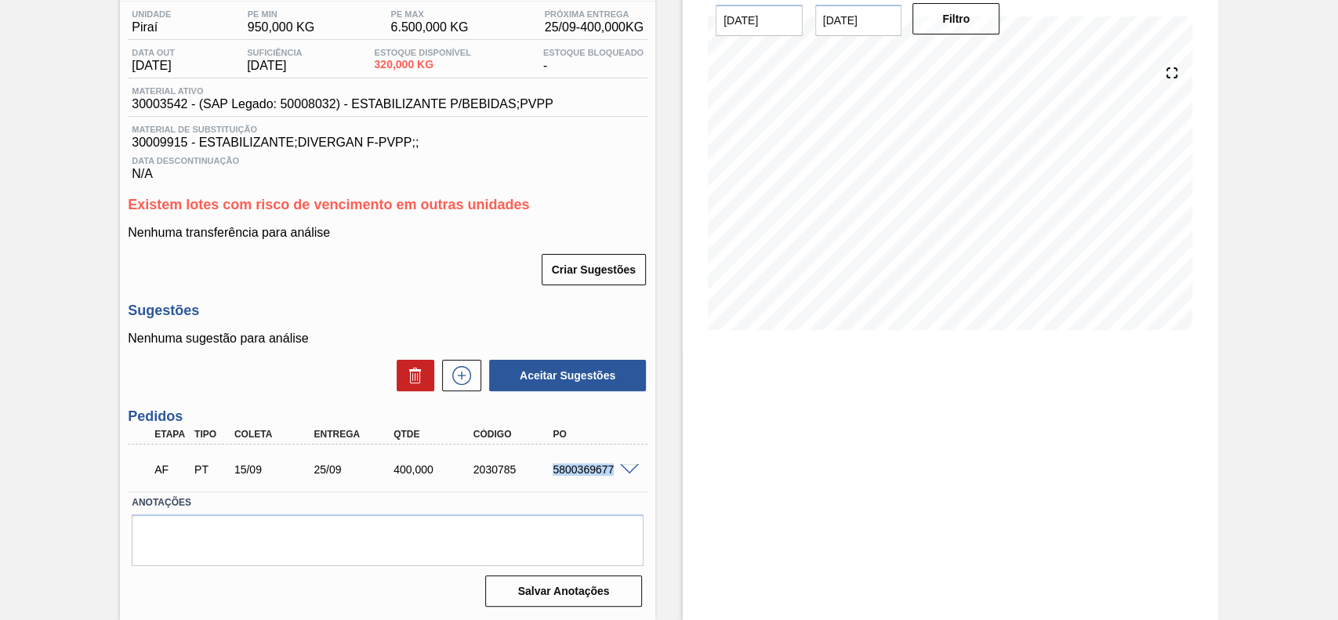
drag, startPoint x: 551, startPoint y: 466, endPoint x: 610, endPoint y: 474, distance: 59.3
click at [610, 474] on div "5800369677" at bounding box center [593, 469] width 89 height 13
copy div "5800369677"
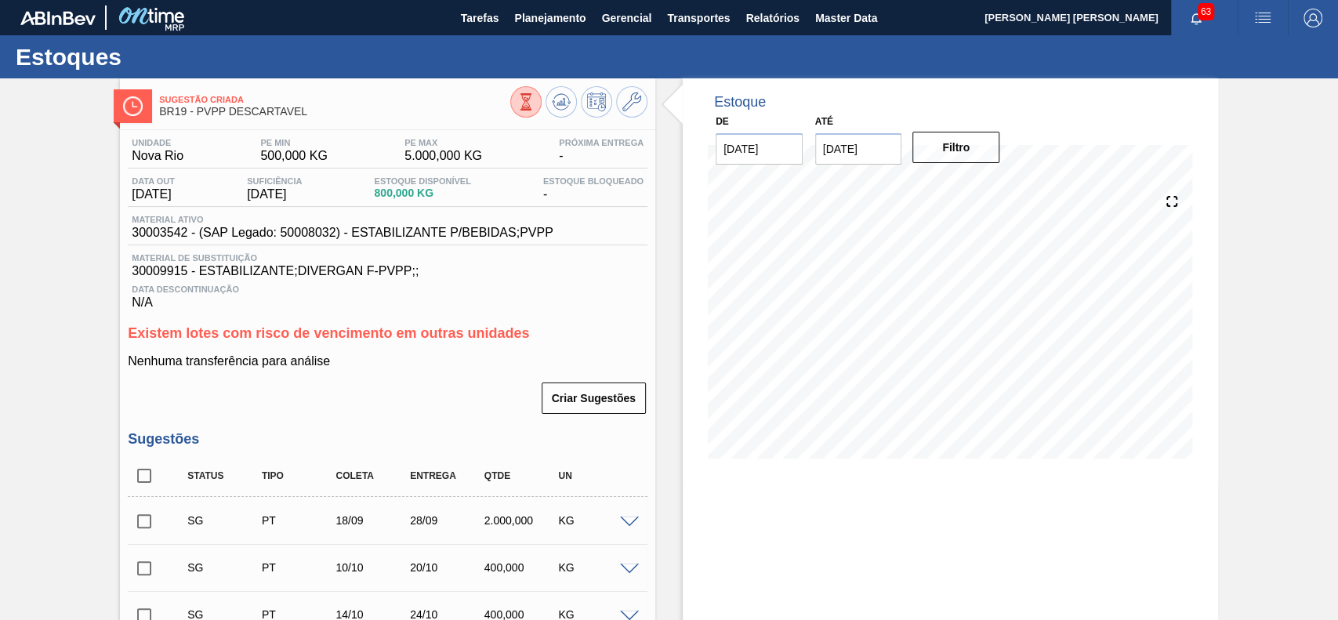
click at [519, 105] on icon at bounding box center [525, 101] width 17 height 17
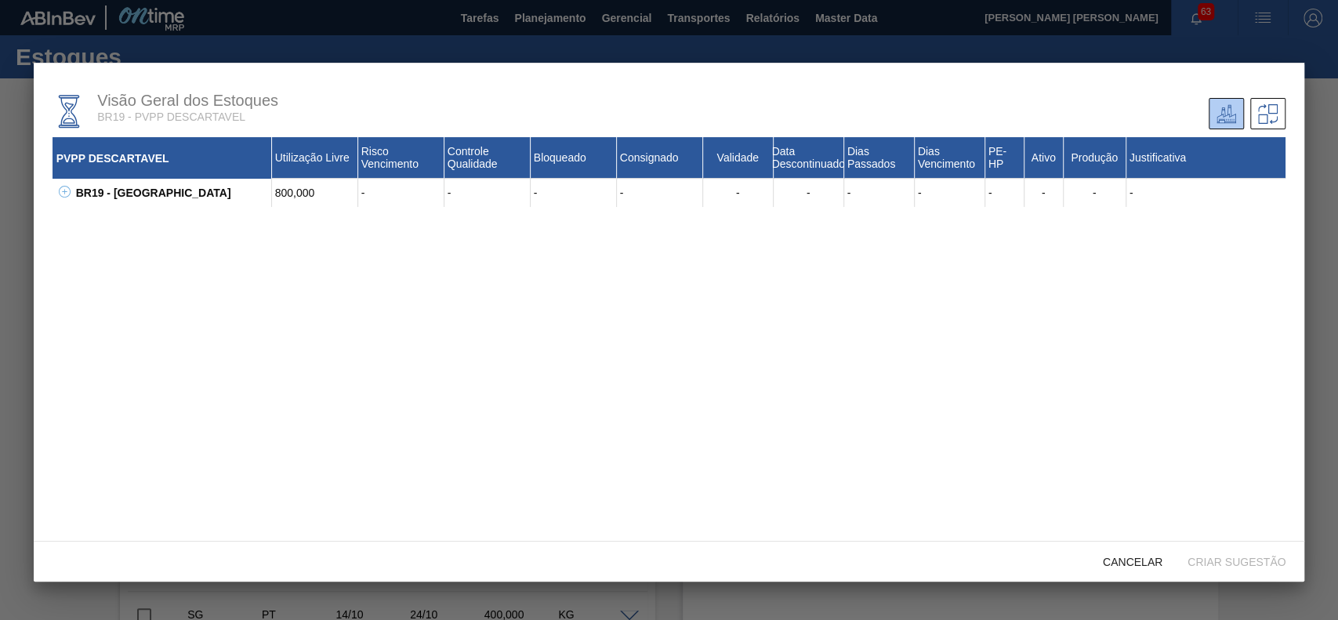
drag, startPoint x: 70, startPoint y: 200, endPoint x: 63, endPoint y: 191, distance: 10.7
click at [67, 196] on div "BR19 - Nova Rio 800,000 - - - - - - - - - - - - 30003542 - ESTABILIZANTE P/BEBI…" at bounding box center [669, 193] width 1233 height 28
click at [63, 191] on icon at bounding box center [65, 192] width 12 height 12
click at [82, 219] on icon at bounding box center [84, 219] width 5 height 1
